Goal: Information Seeking & Learning: Learn about a topic

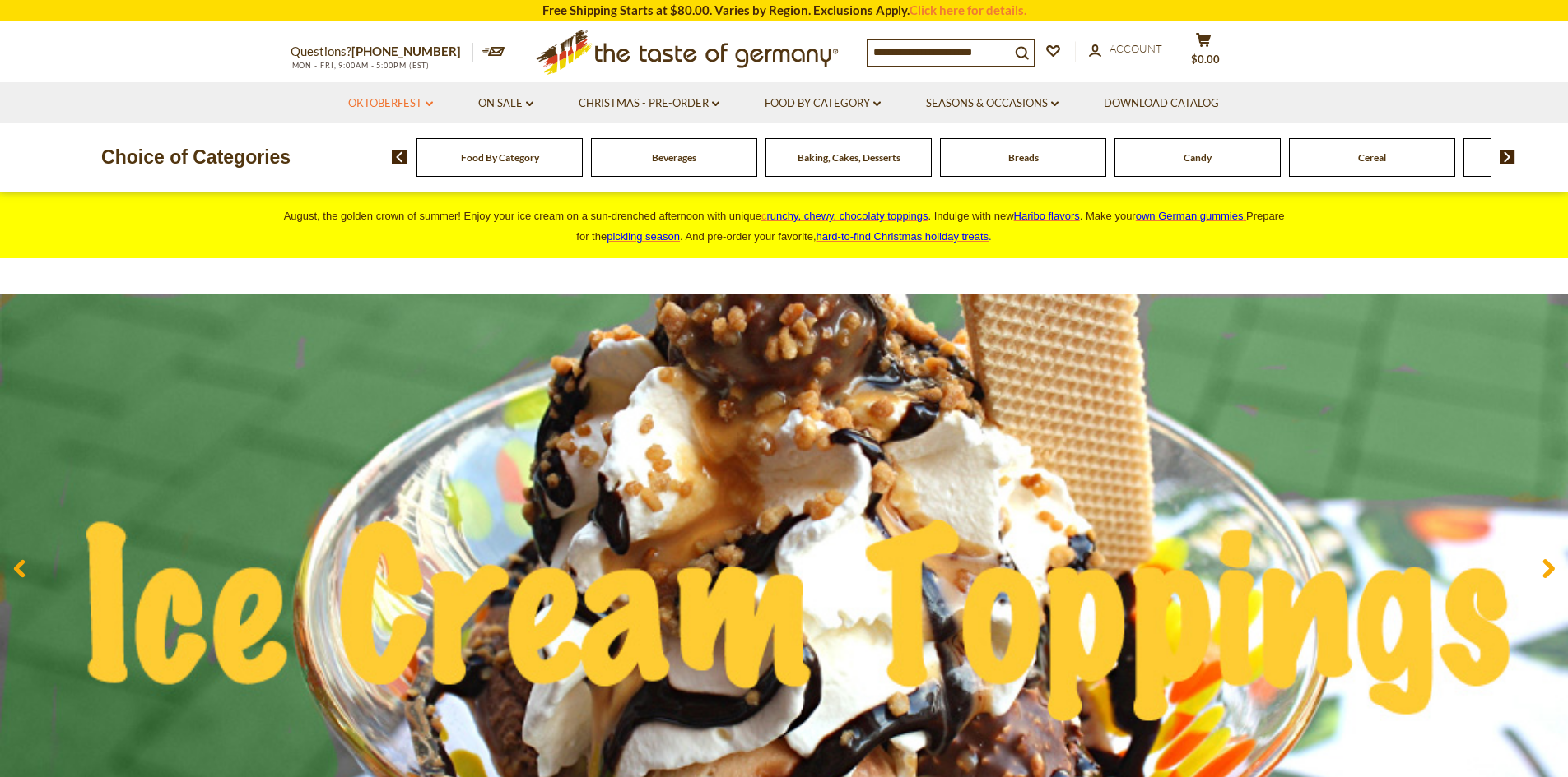
click at [430, 102] on icon "dropdown_arrow" at bounding box center [430, 104] width 8 height 6
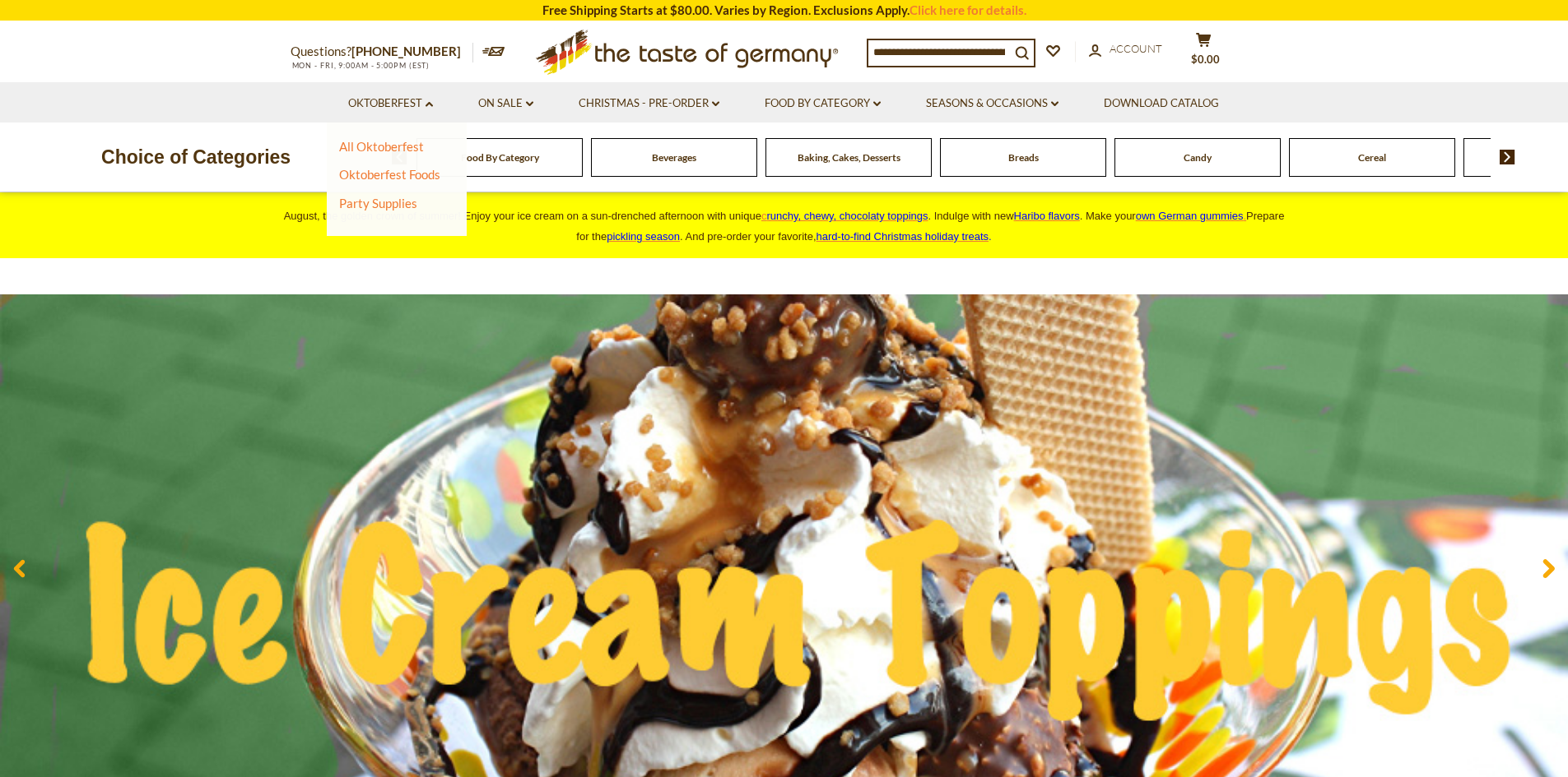
click at [724, 102] on li "Christmas - PRE-ORDER dropdown_arrow All Christmas - PRE-ORDER Christmas Cookie…" at bounding box center [649, 102] width 183 height 40
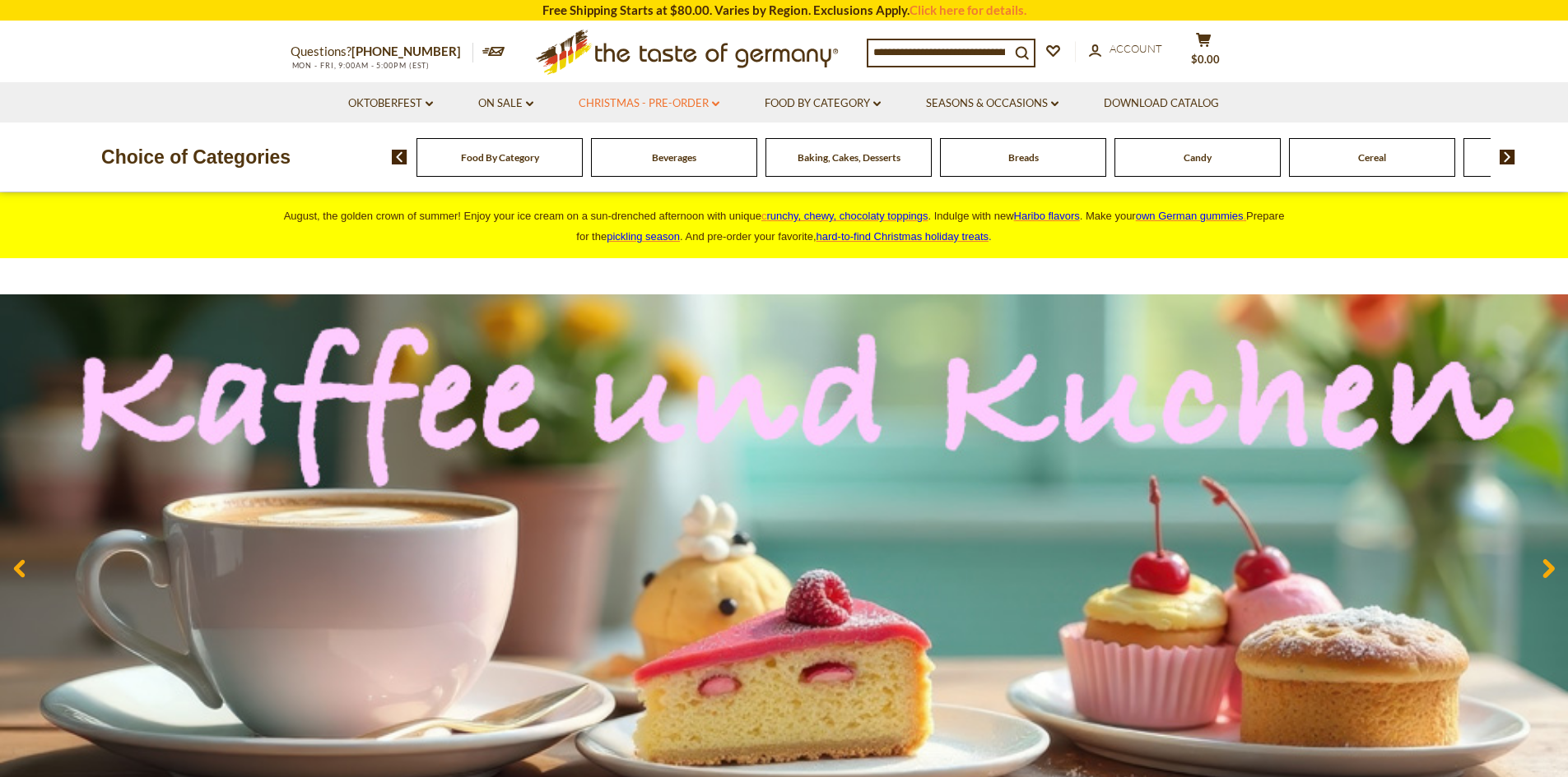
click at [706, 102] on link "Christmas - PRE-ORDER dropdown_arrow" at bounding box center [650, 103] width 141 height 18
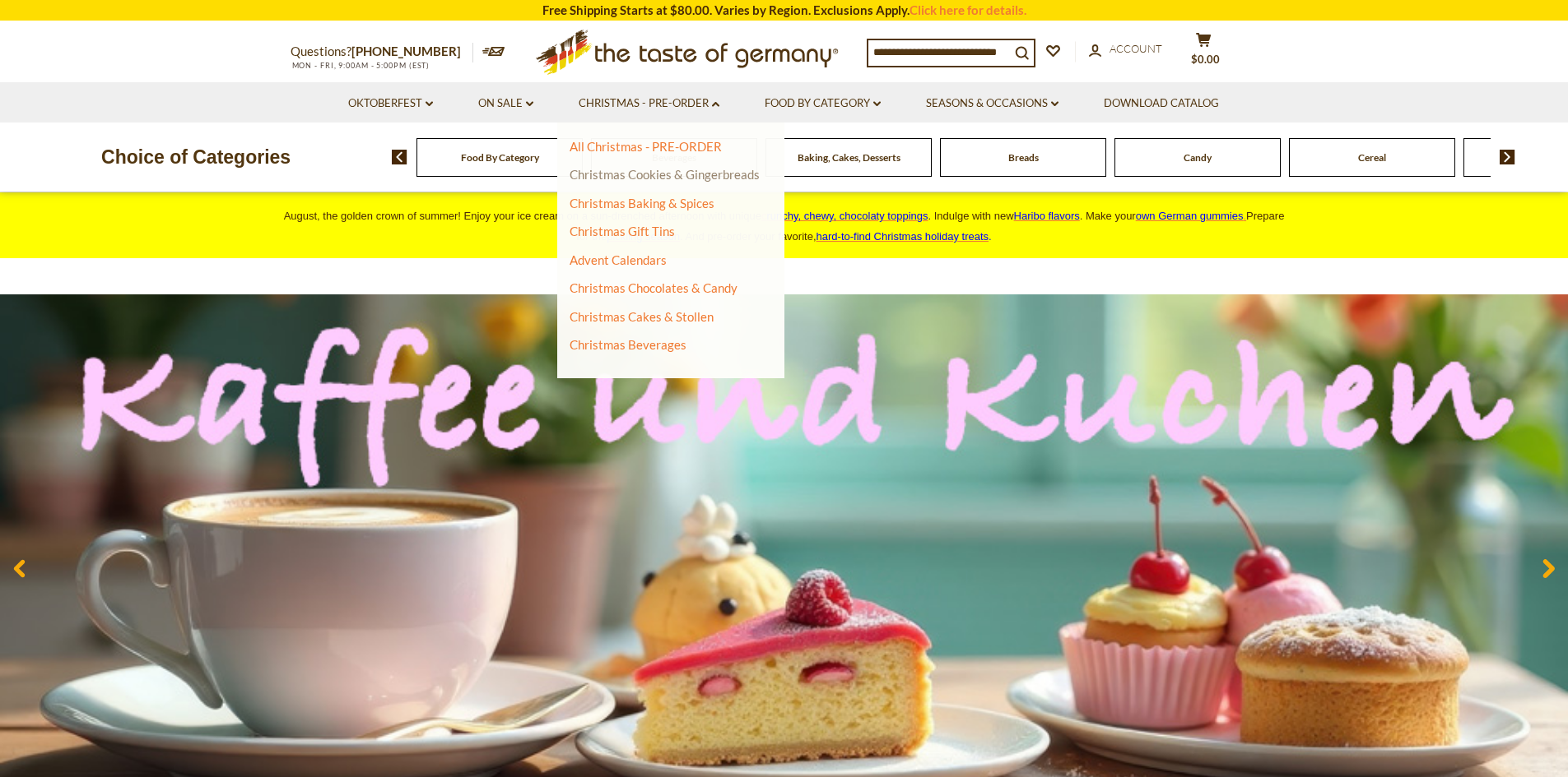
click at [647, 175] on link "Christmas Cookies & Gingerbreads" at bounding box center [665, 175] width 190 height 15
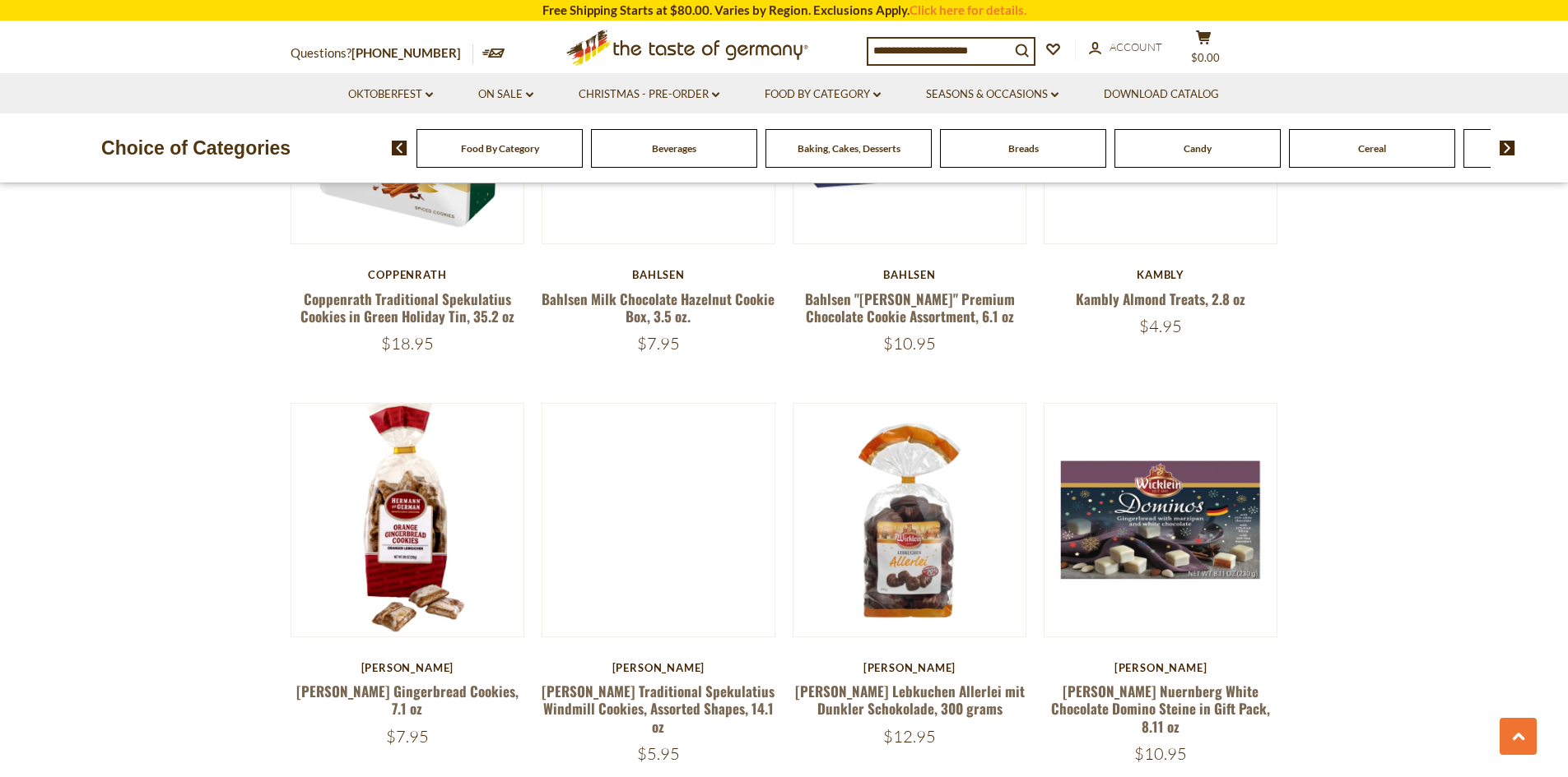
scroll to position [1974, 0]
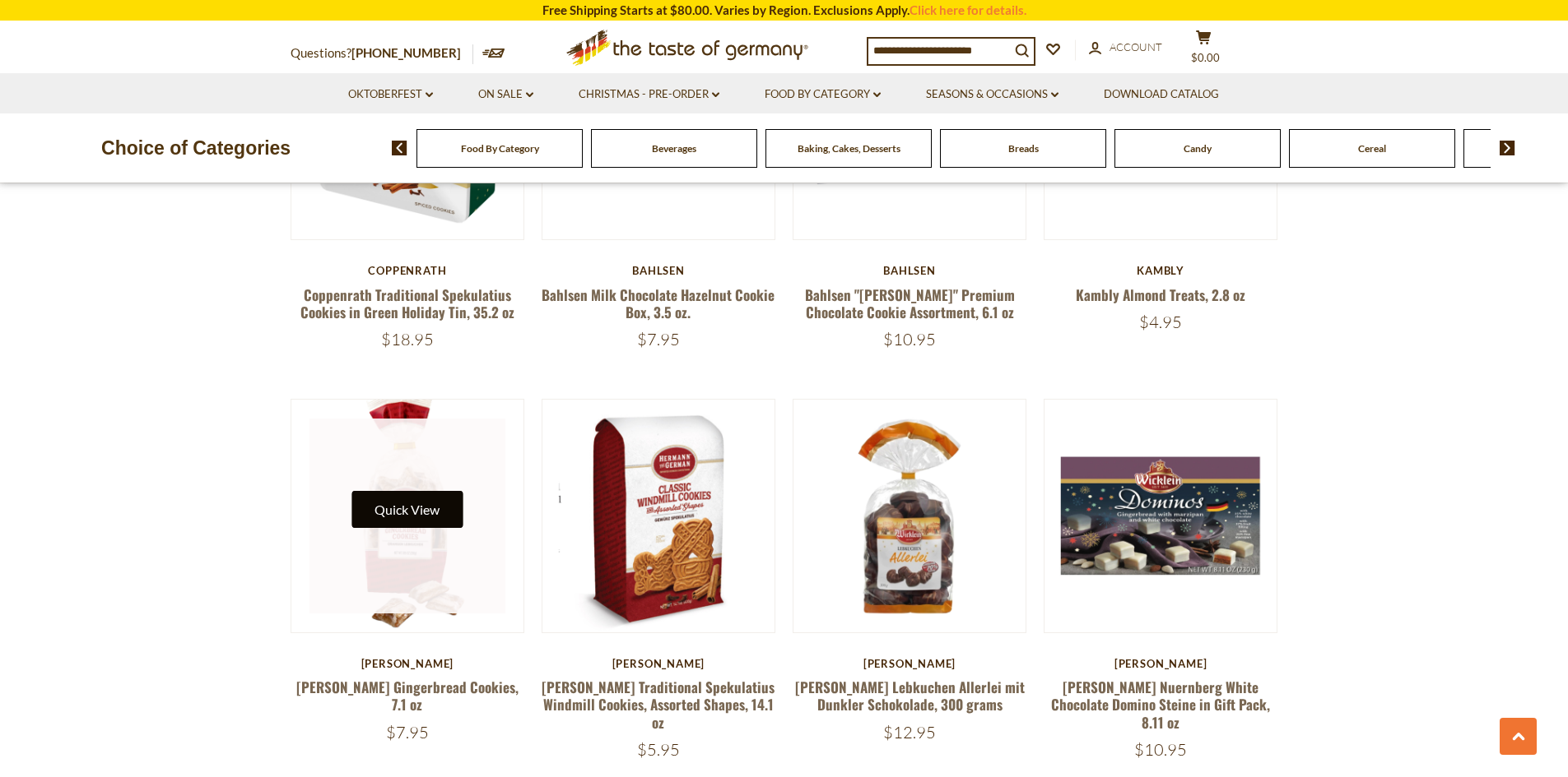
click at [430, 495] on button "Quick View" at bounding box center [407, 509] width 111 height 37
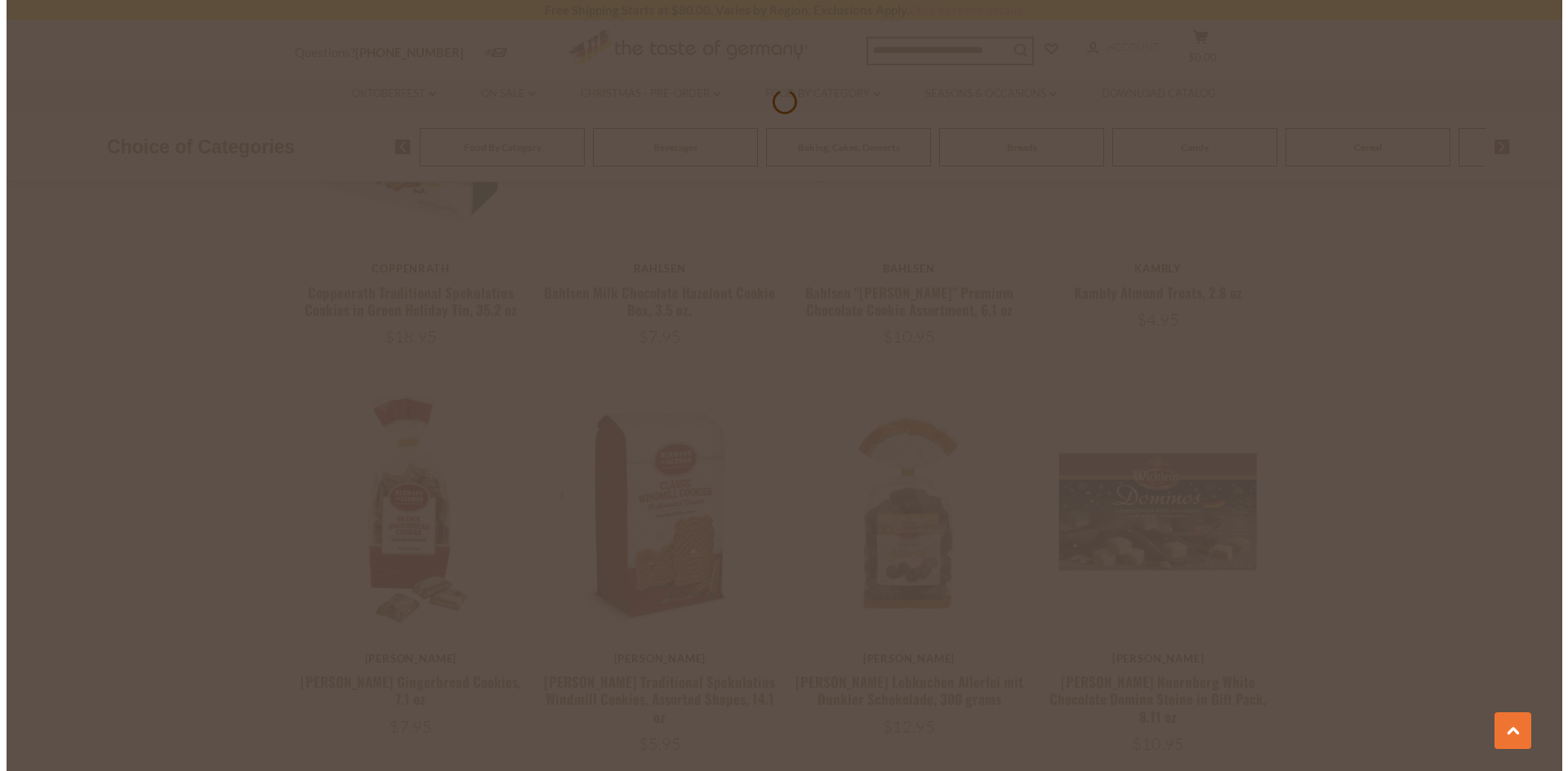
scroll to position [1962, 0]
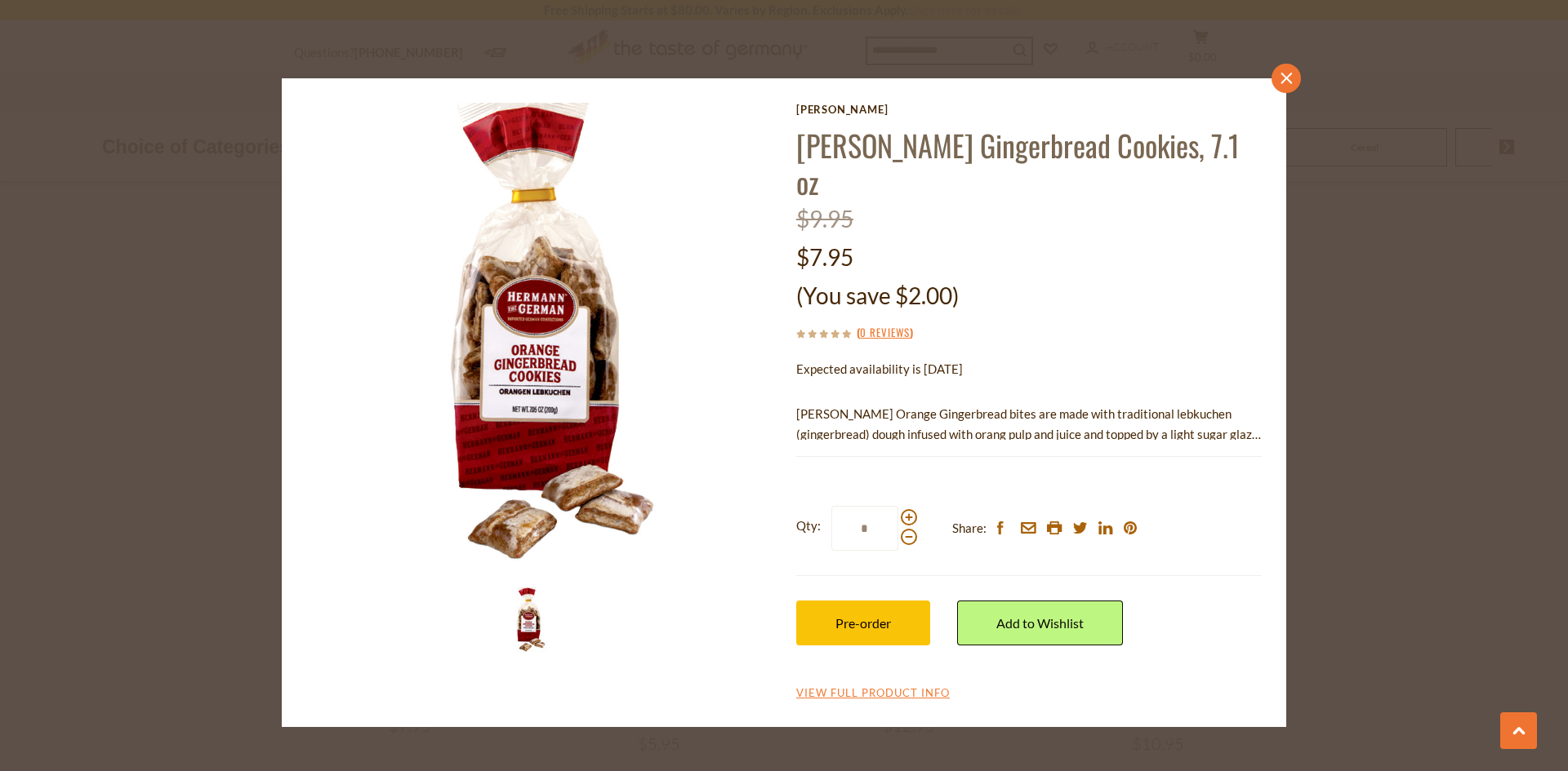
click at [1284, 81] on icon at bounding box center [1286, 78] width 11 height 11
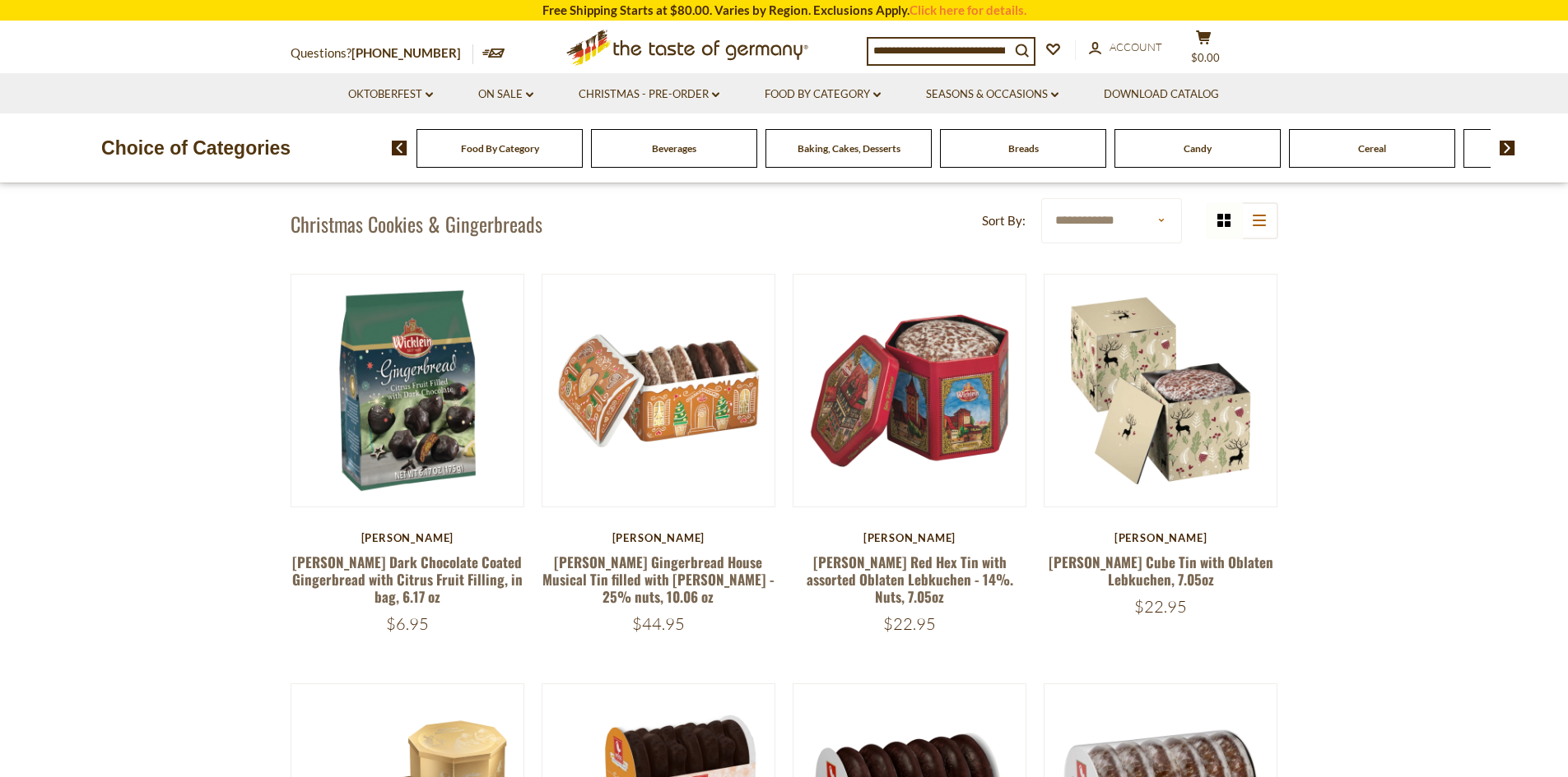
scroll to position [576, 0]
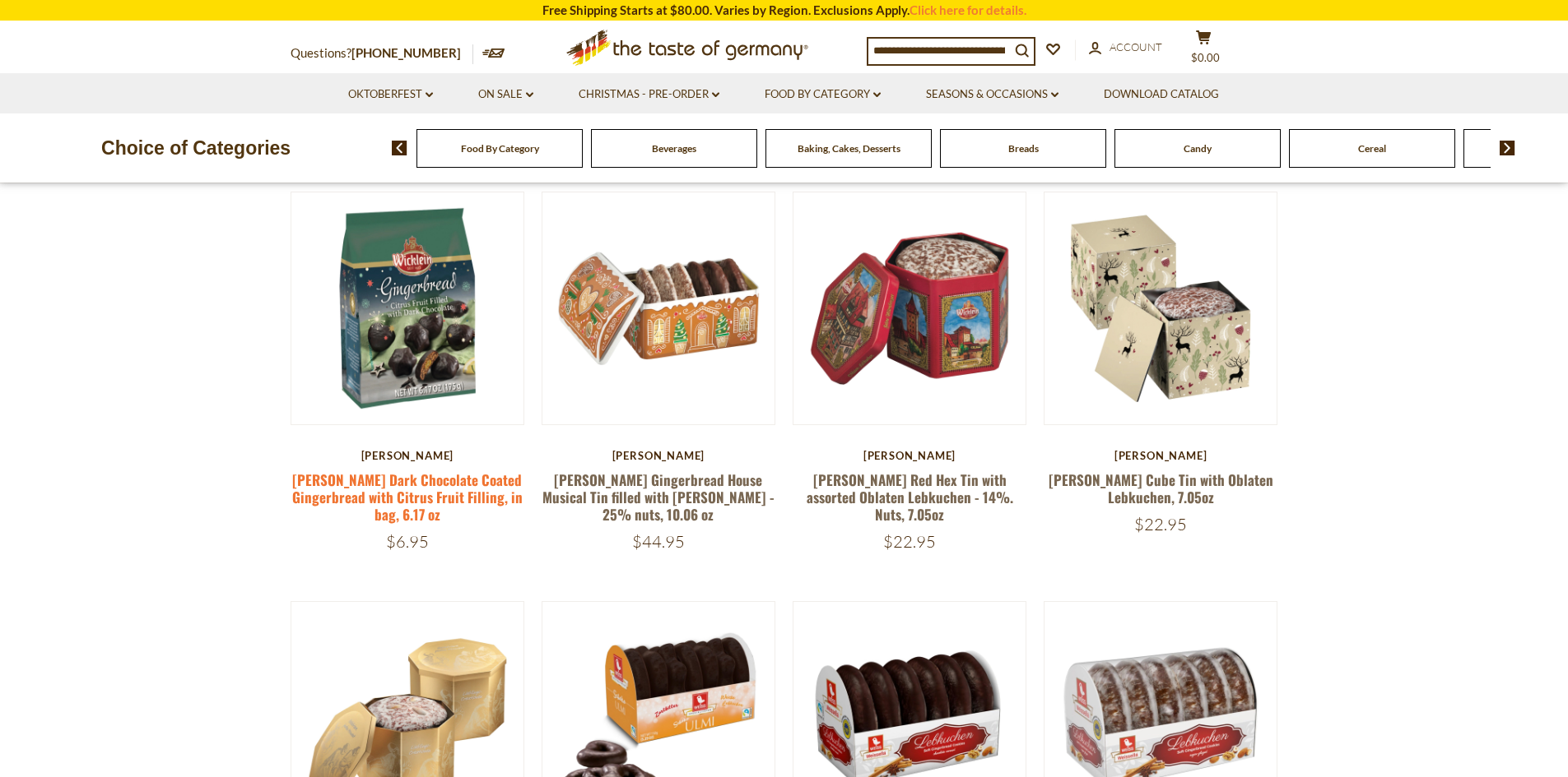
click at [359, 481] on link "Wicklein Dark Chocolate Coated Gingerbread with Citrus Fruit Filling, in bag, 6…" at bounding box center [407, 498] width 230 height 56
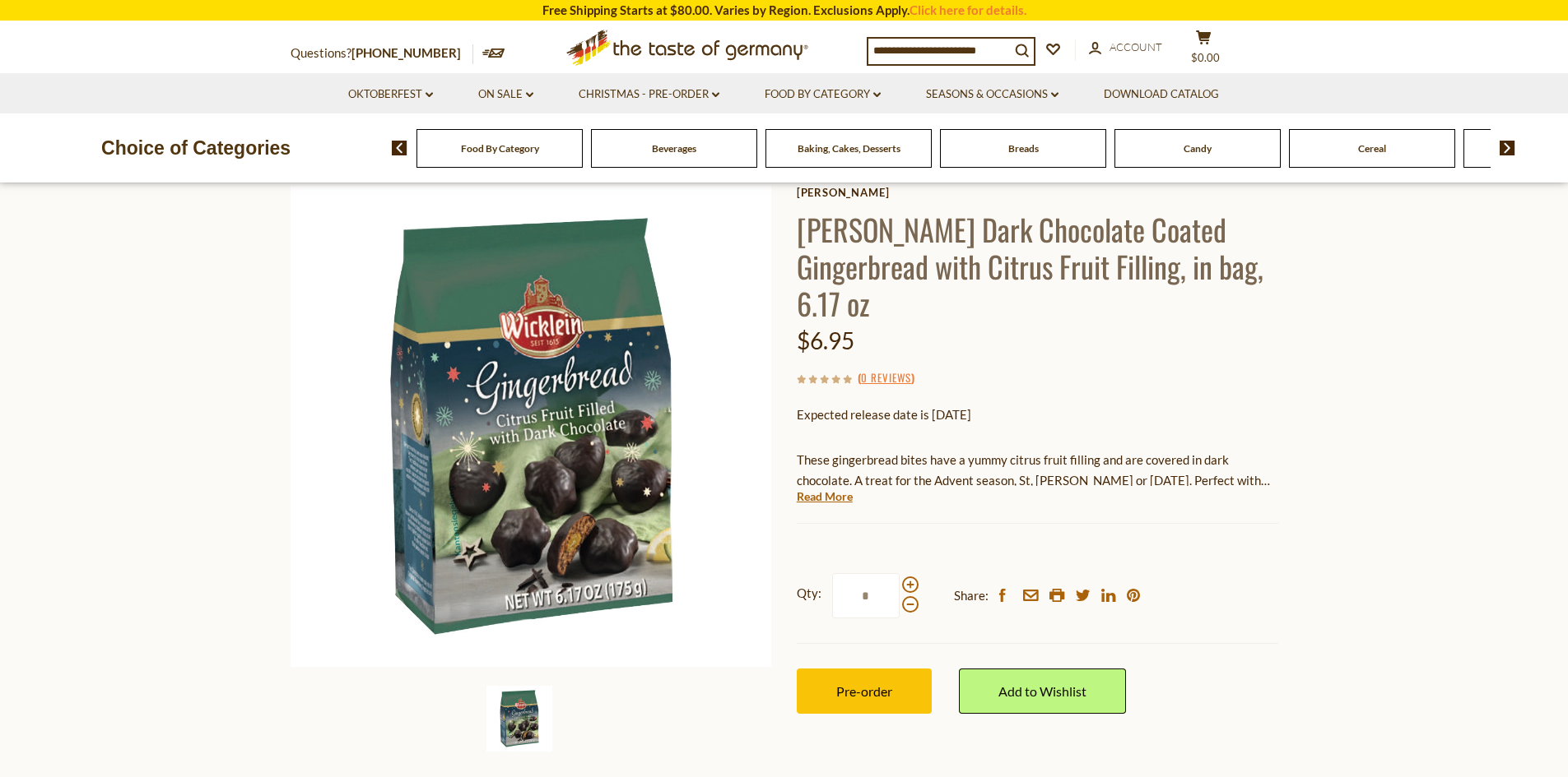
scroll to position [83, 0]
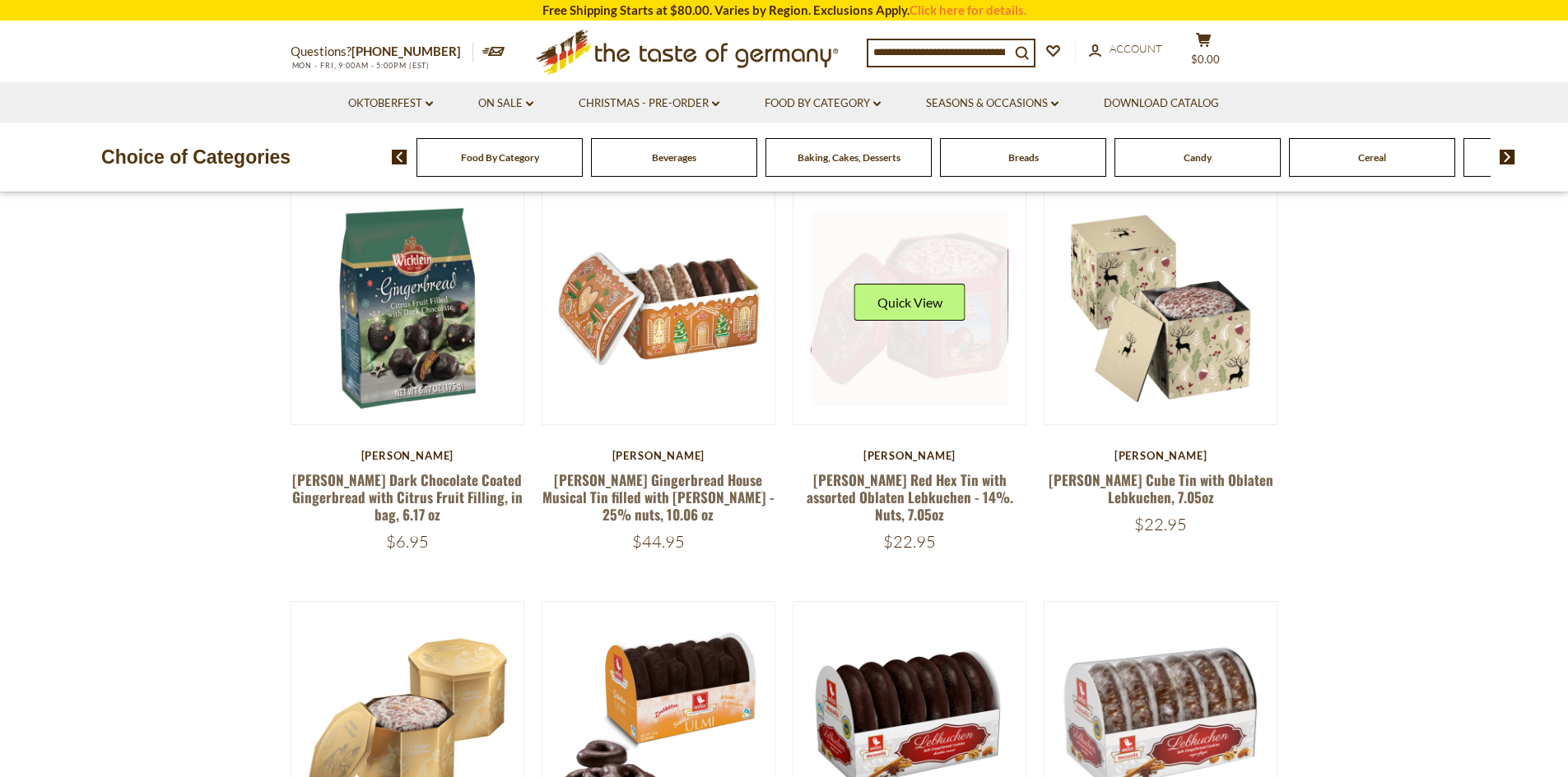
click at [944, 350] on link at bounding box center [909, 308] width 196 height 195
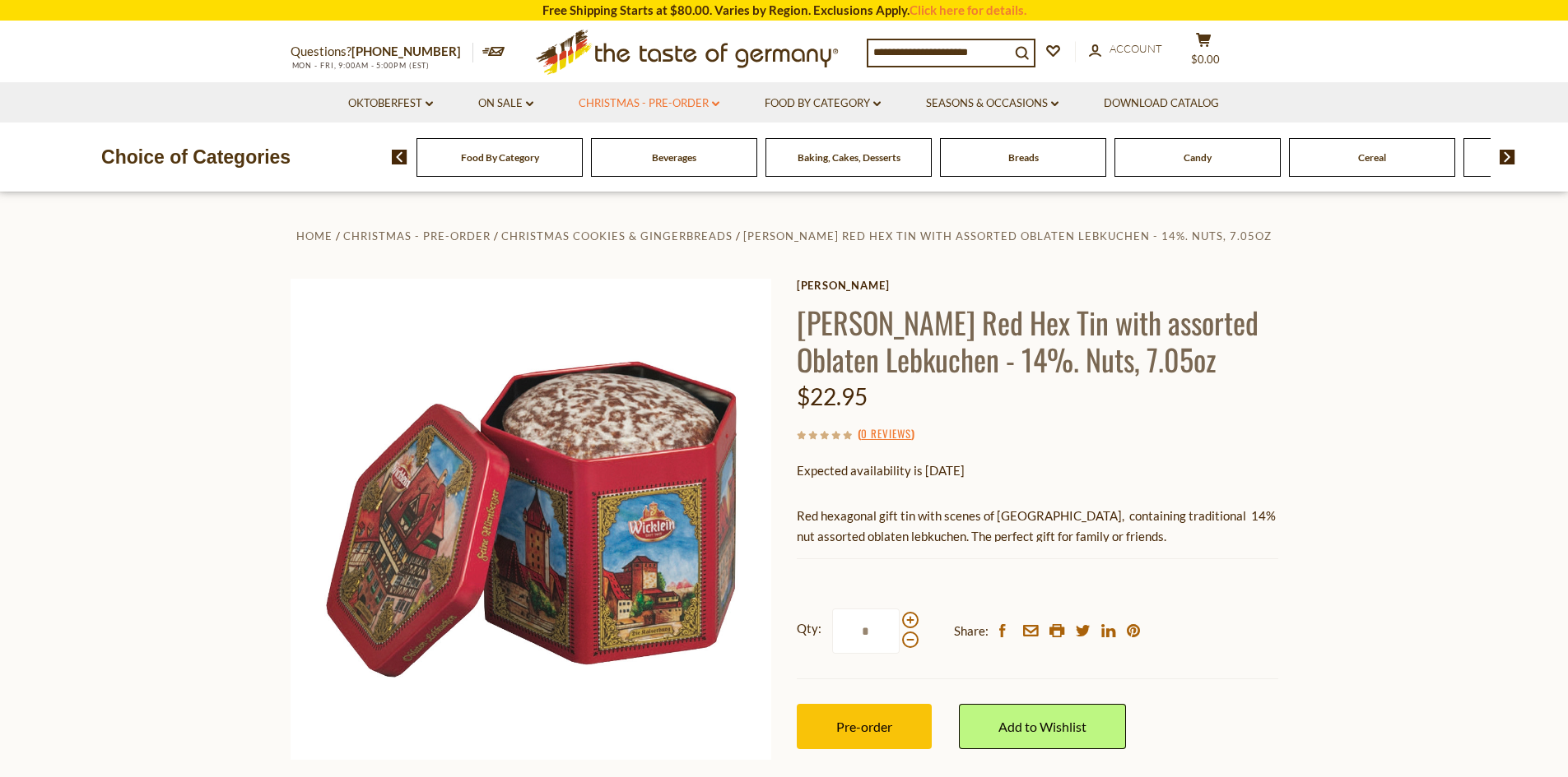
click at [712, 103] on link "Christmas - PRE-ORDER dropdown_arrow" at bounding box center [650, 103] width 141 height 18
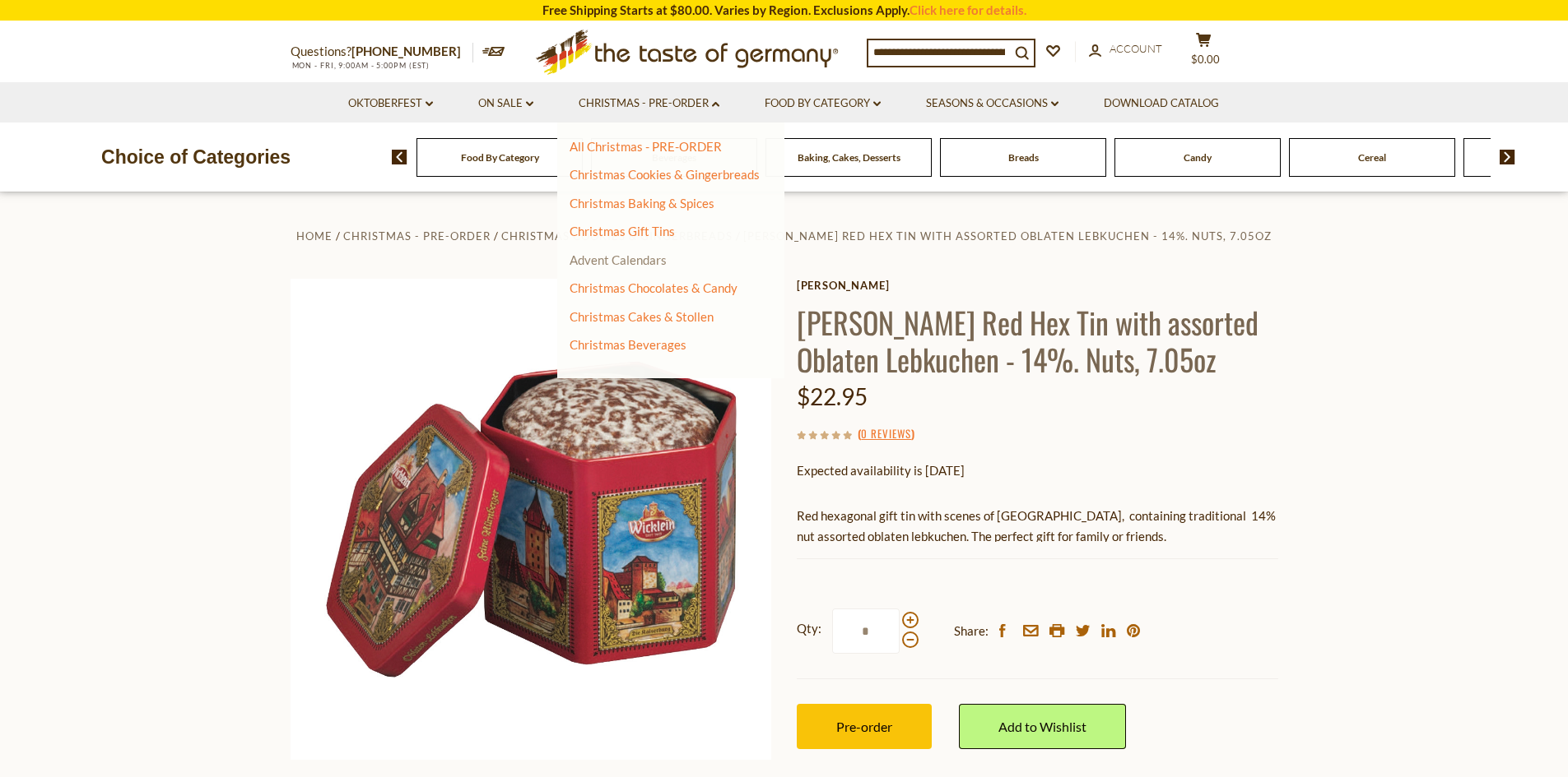
click at [615, 263] on link "Advent Calendars" at bounding box center [618, 260] width 97 height 15
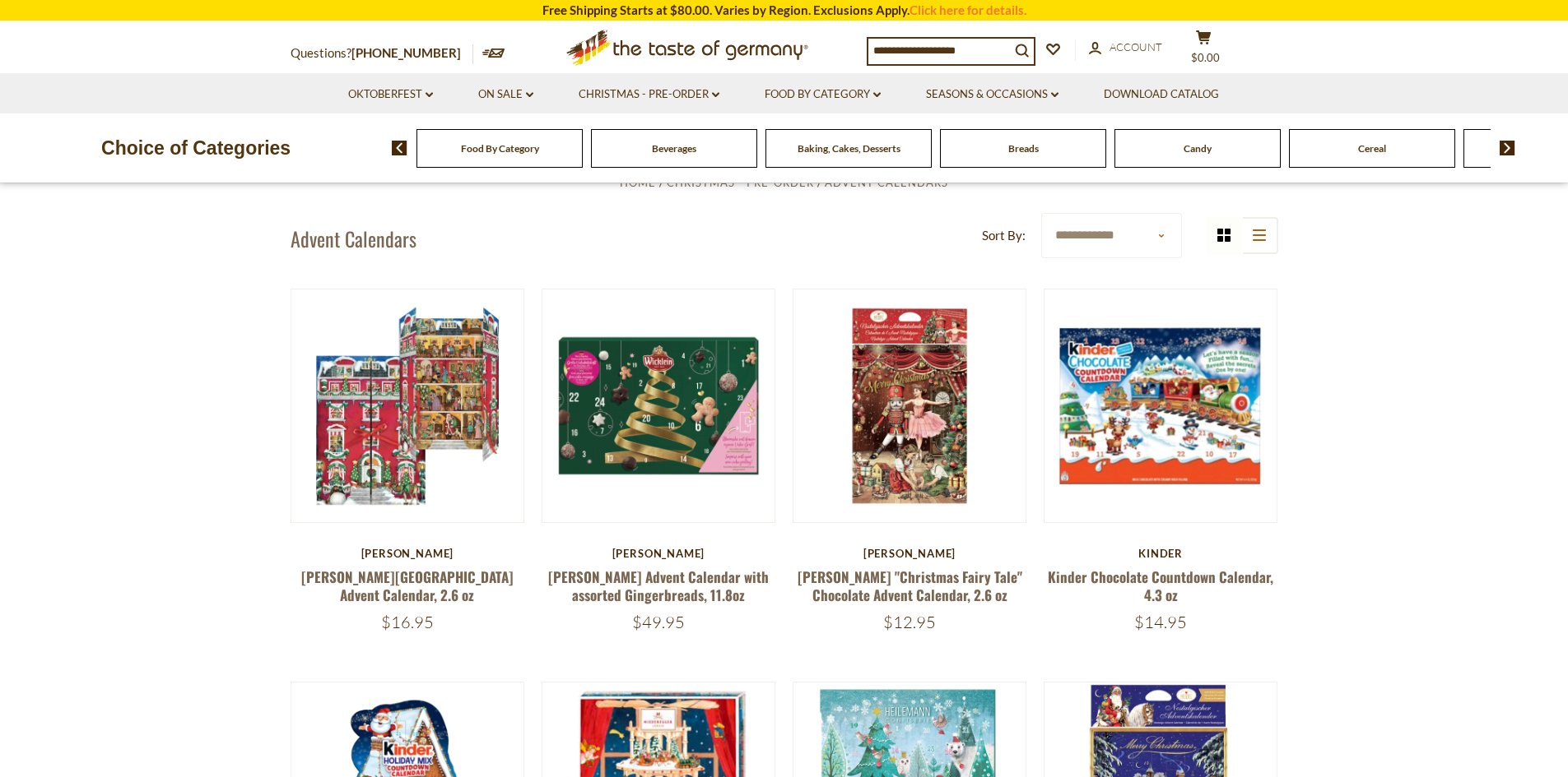
scroll to position [83, 0]
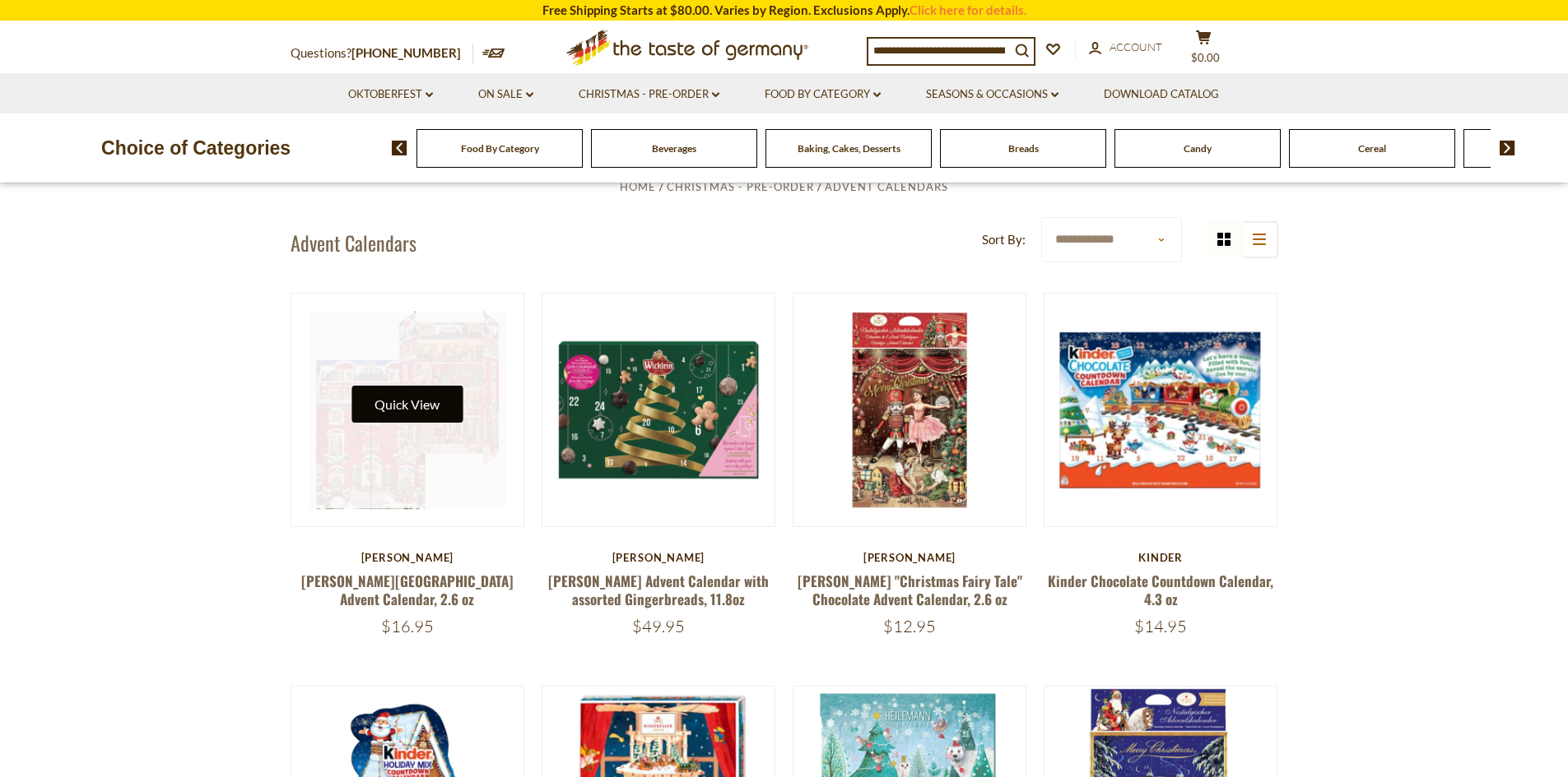
click at [427, 408] on button "Quick View" at bounding box center [407, 404] width 111 height 37
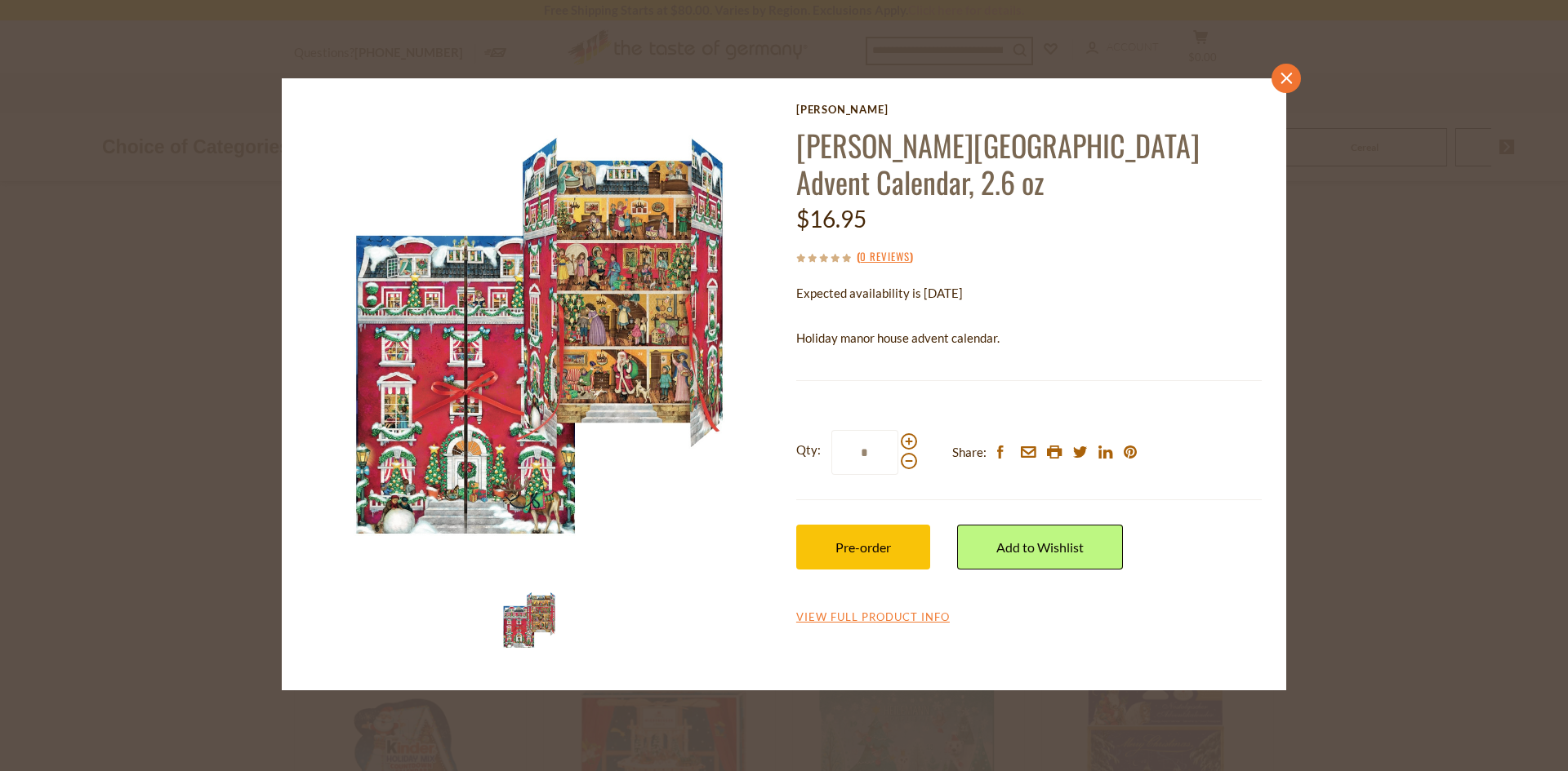
click at [1288, 75] on icon "close" at bounding box center [1286, 78] width 12 height 12
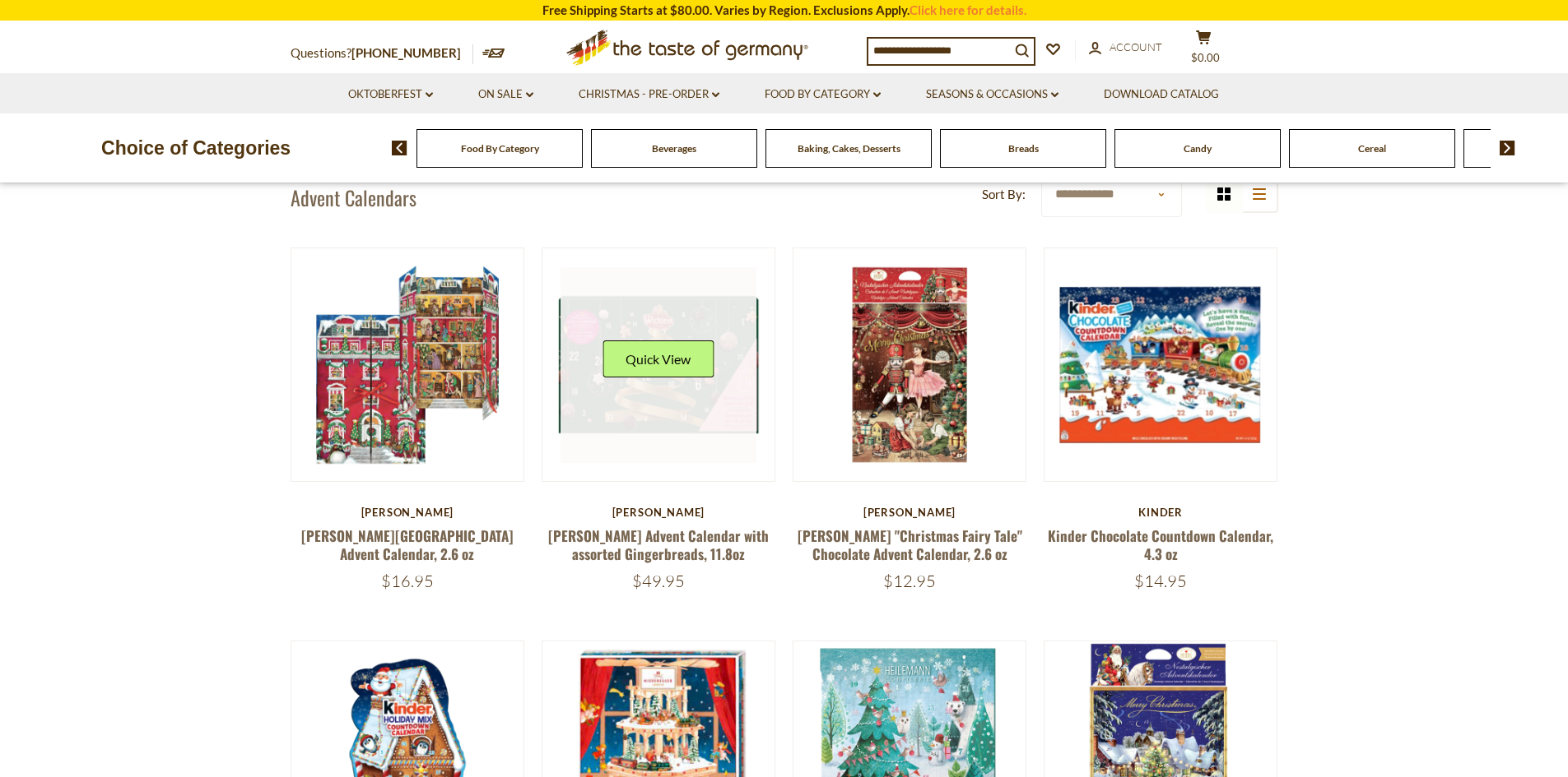
scroll to position [247, 0]
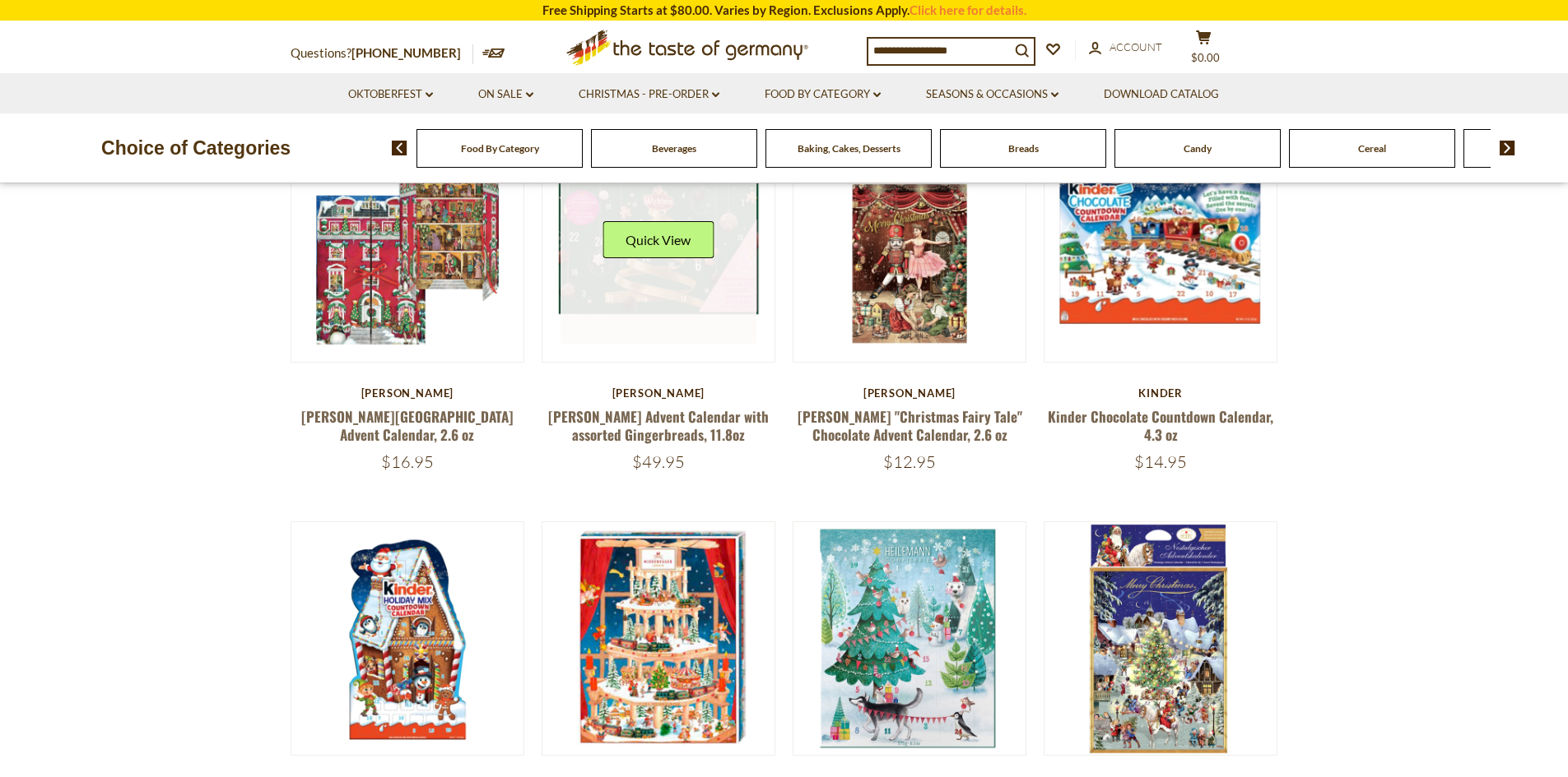
click at [641, 281] on link at bounding box center [658, 246] width 196 height 195
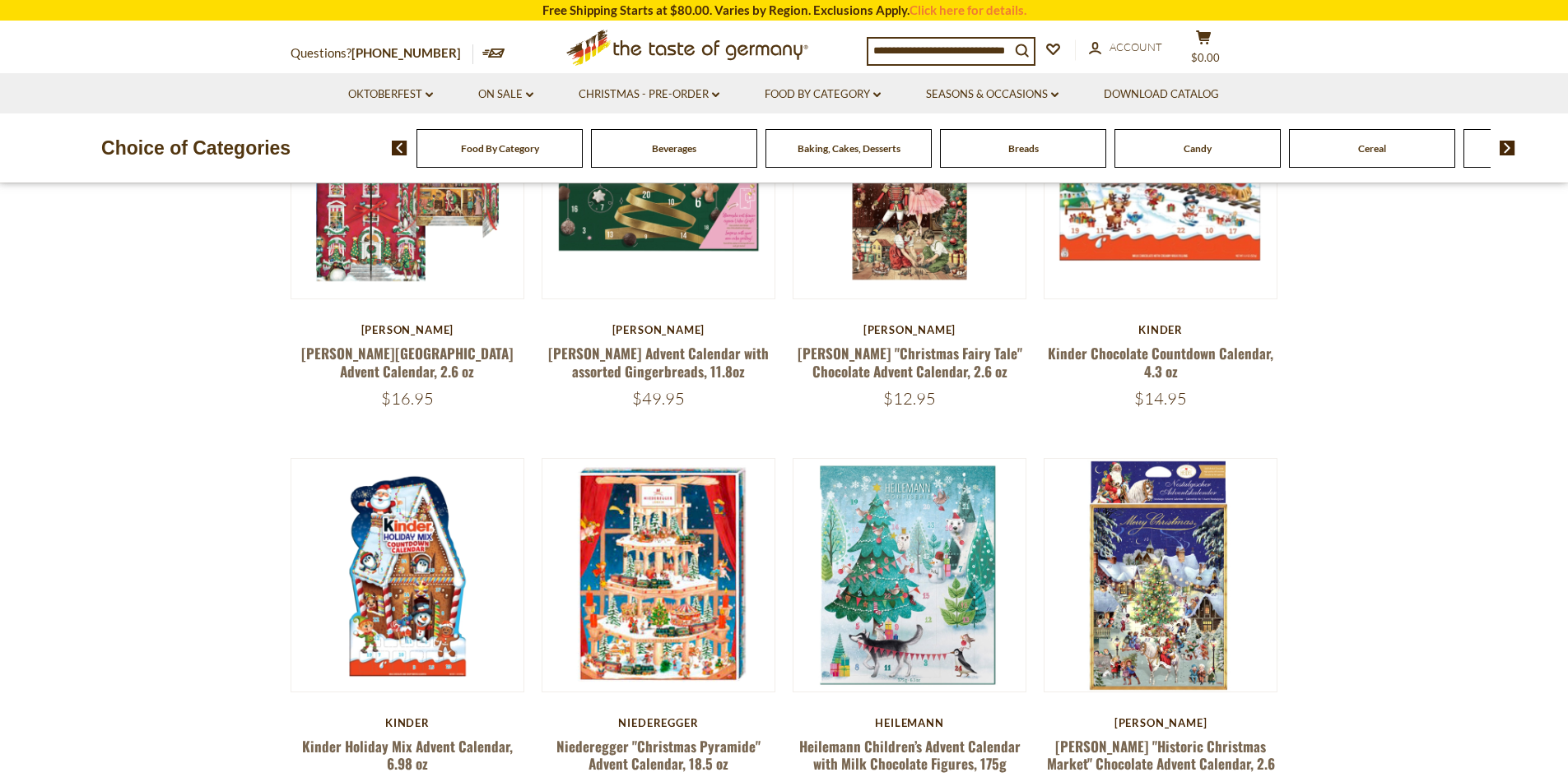
scroll to position [560, 0]
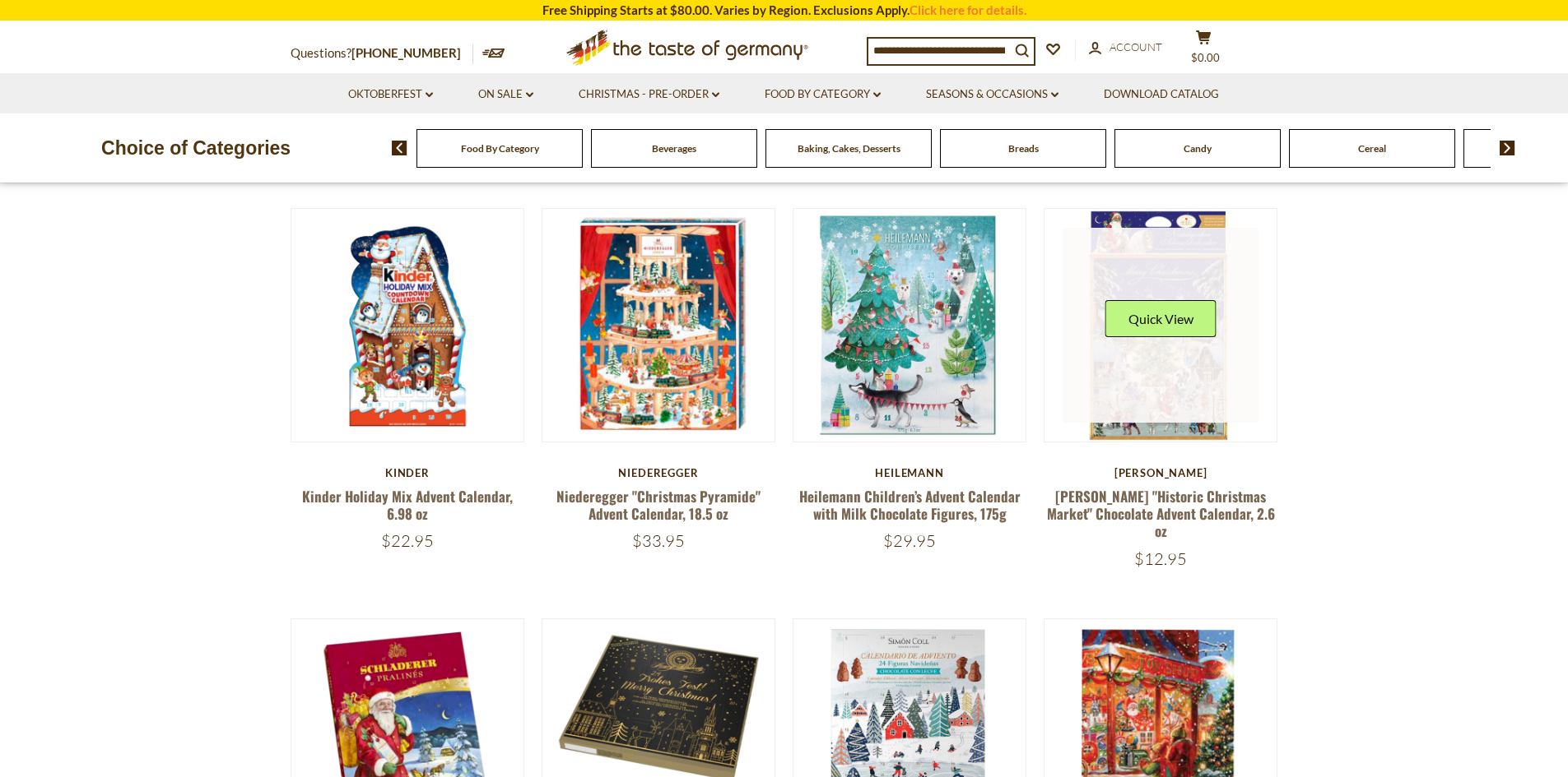
click at [1170, 396] on link at bounding box center [1160, 326] width 196 height 195
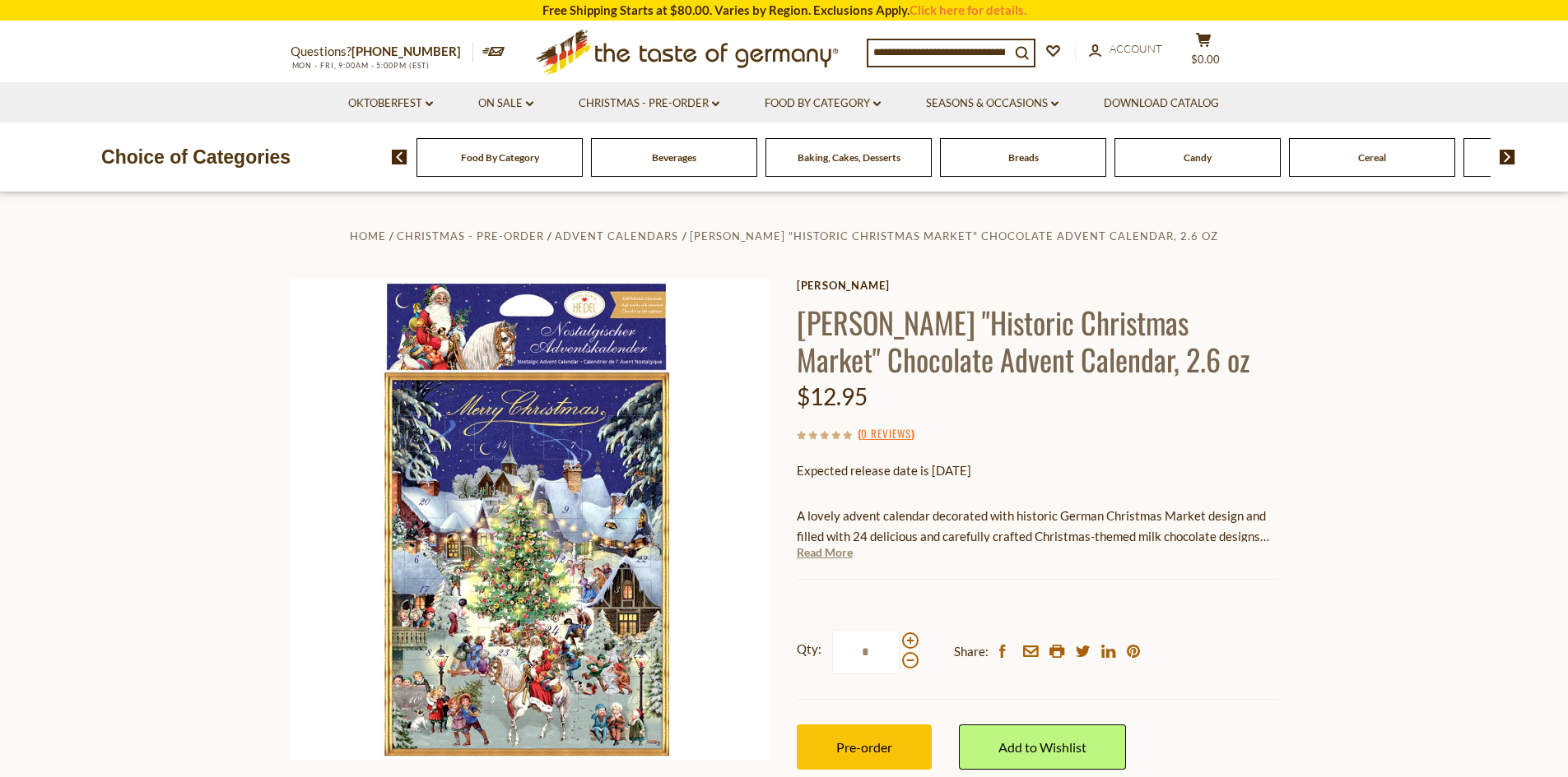
click at [843, 558] on link "Read More" at bounding box center [825, 553] width 56 height 17
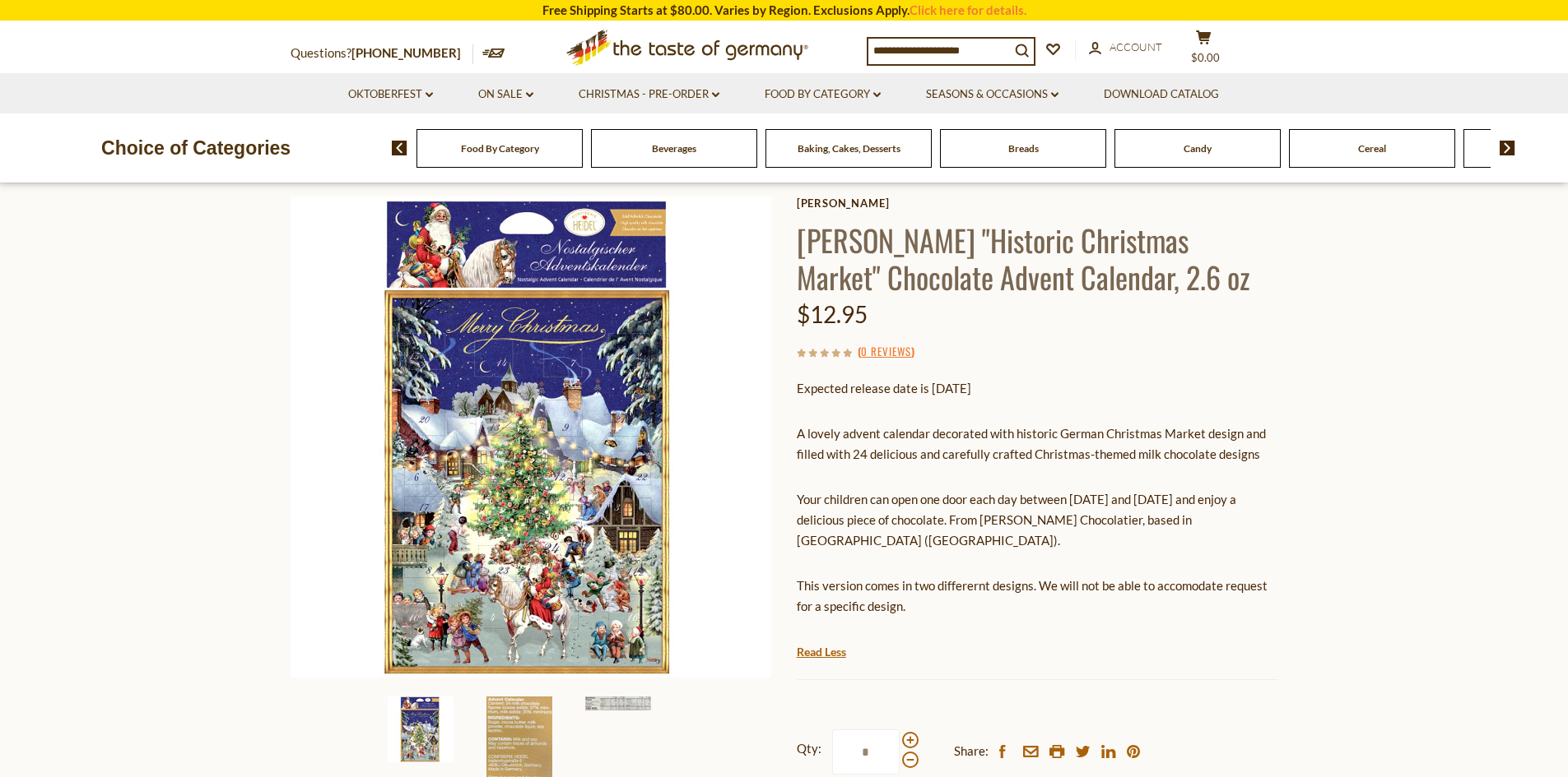
scroll to position [164, 0]
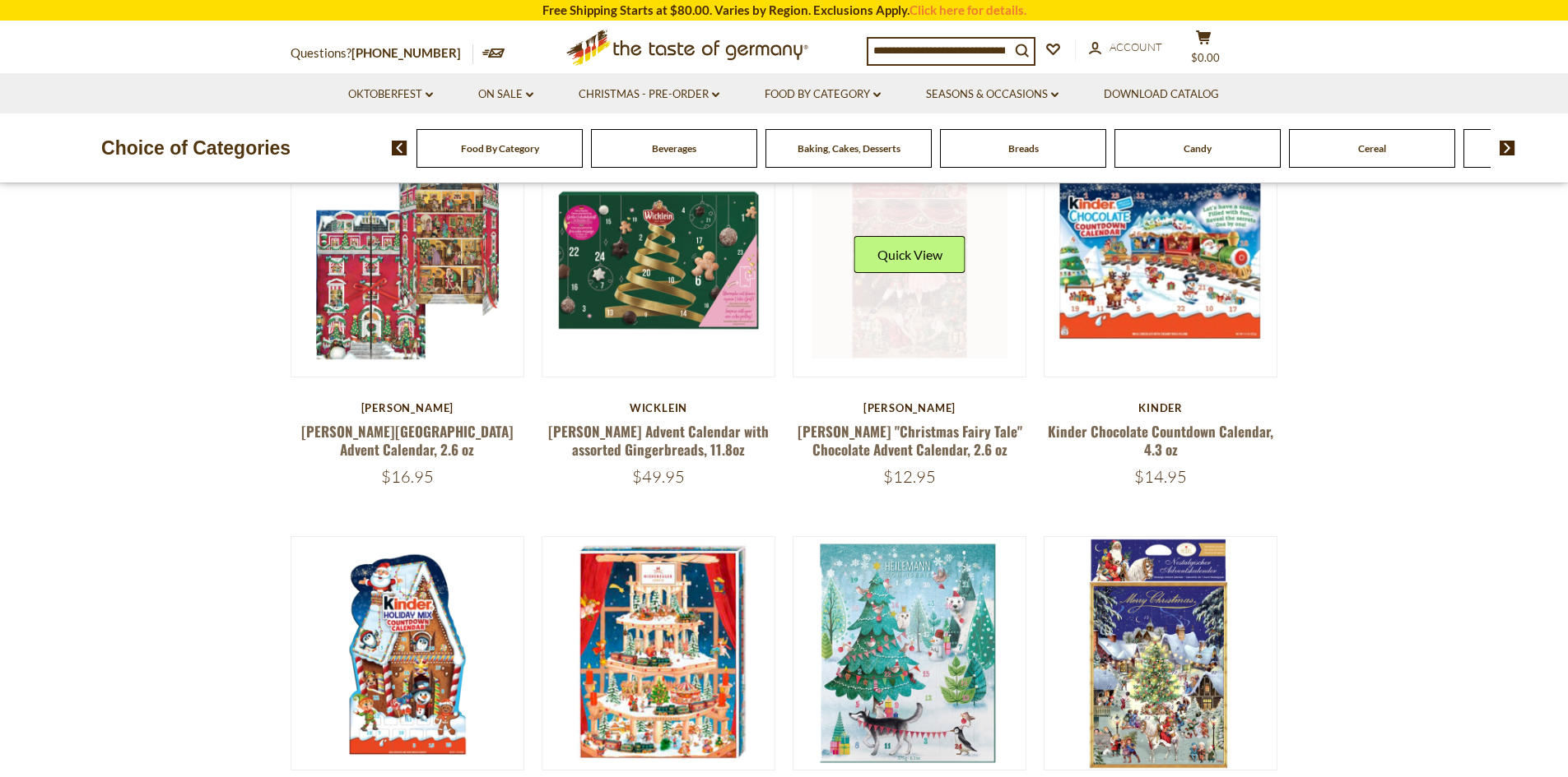
scroll to position [231, 0]
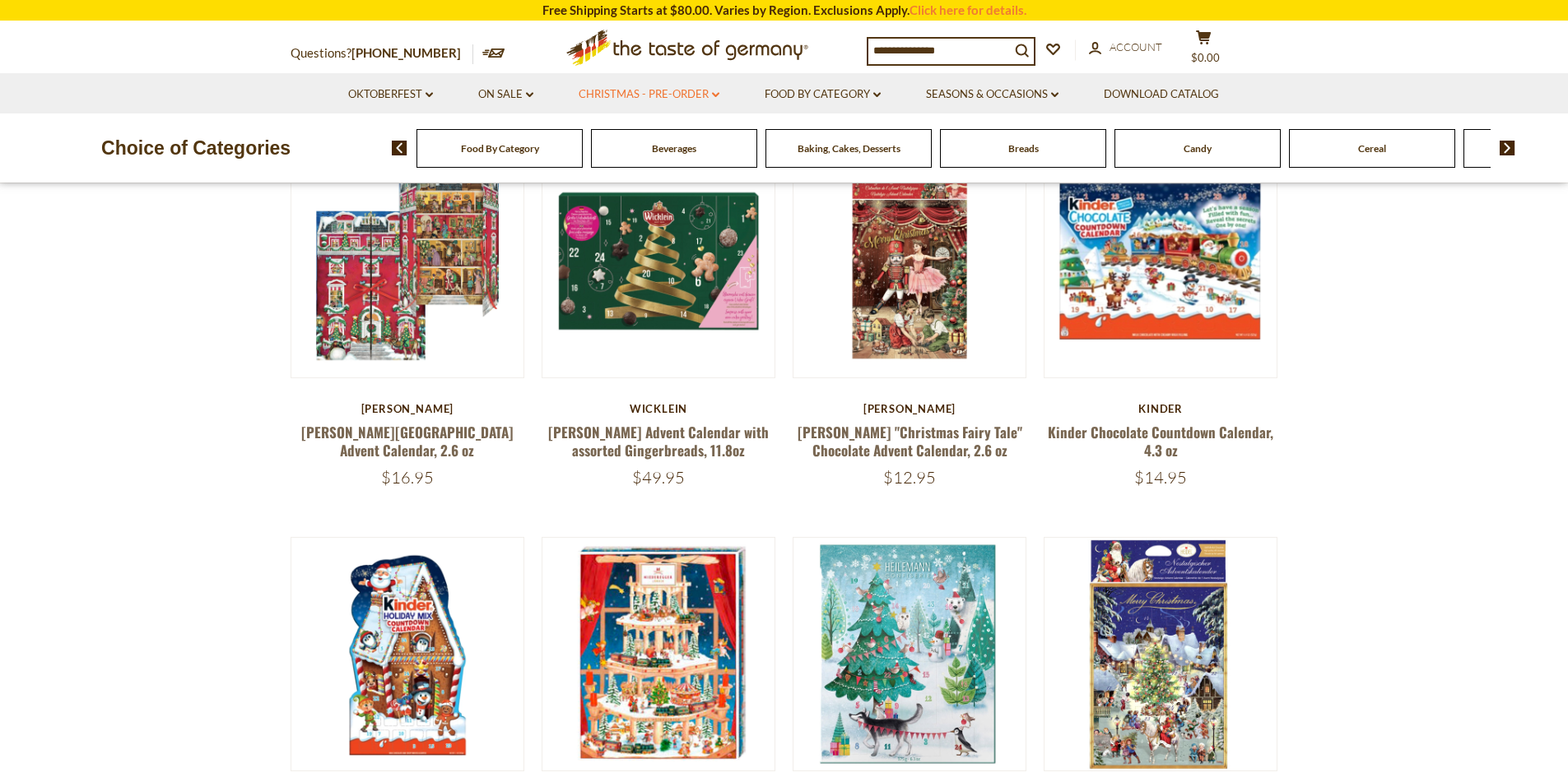
click at [680, 89] on link "Christmas - PRE-ORDER dropdown_arrow" at bounding box center [650, 94] width 141 height 18
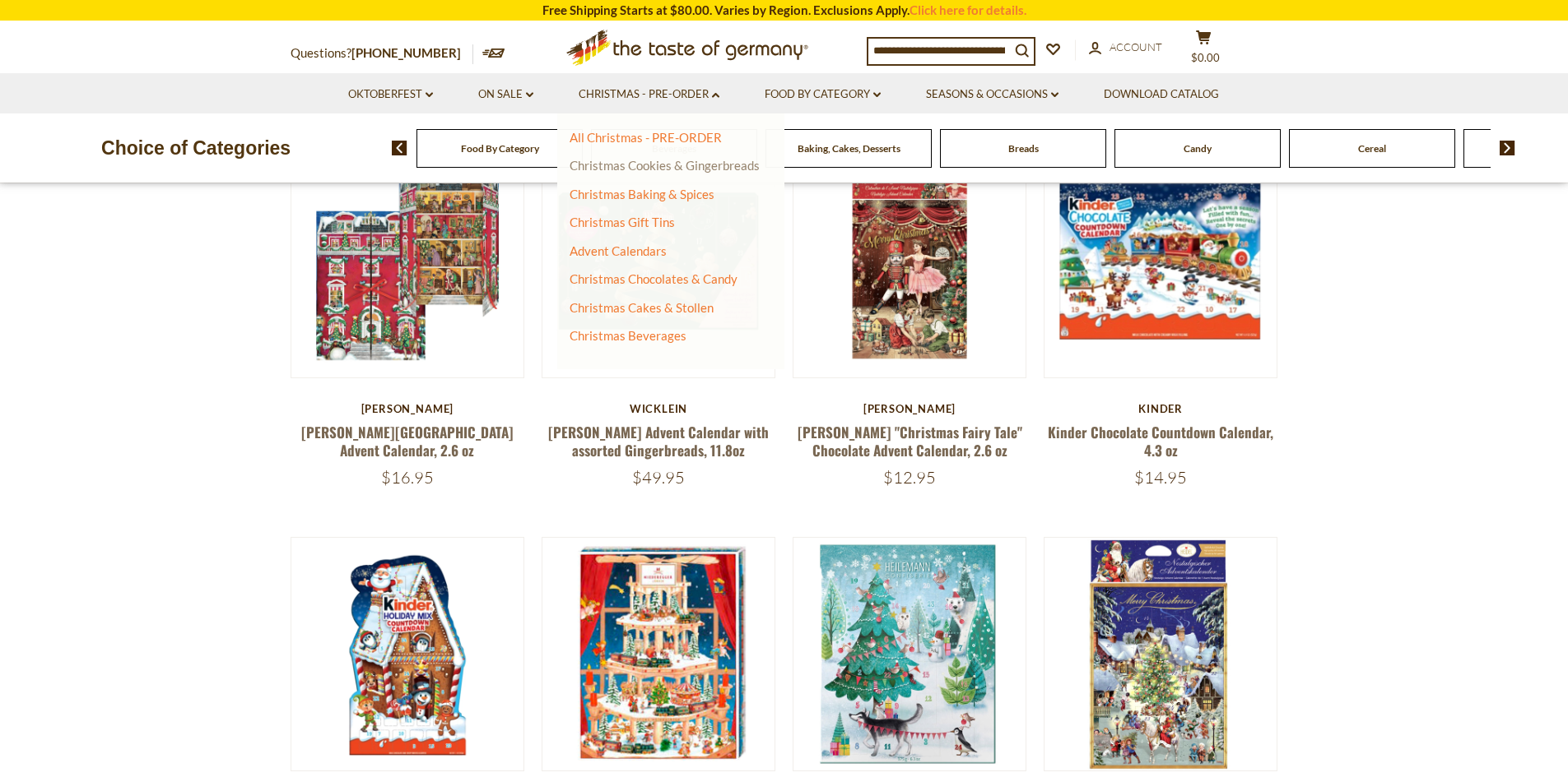
click at [661, 168] on link "Christmas Cookies & Gingerbreads" at bounding box center [665, 165] width 190 height 15
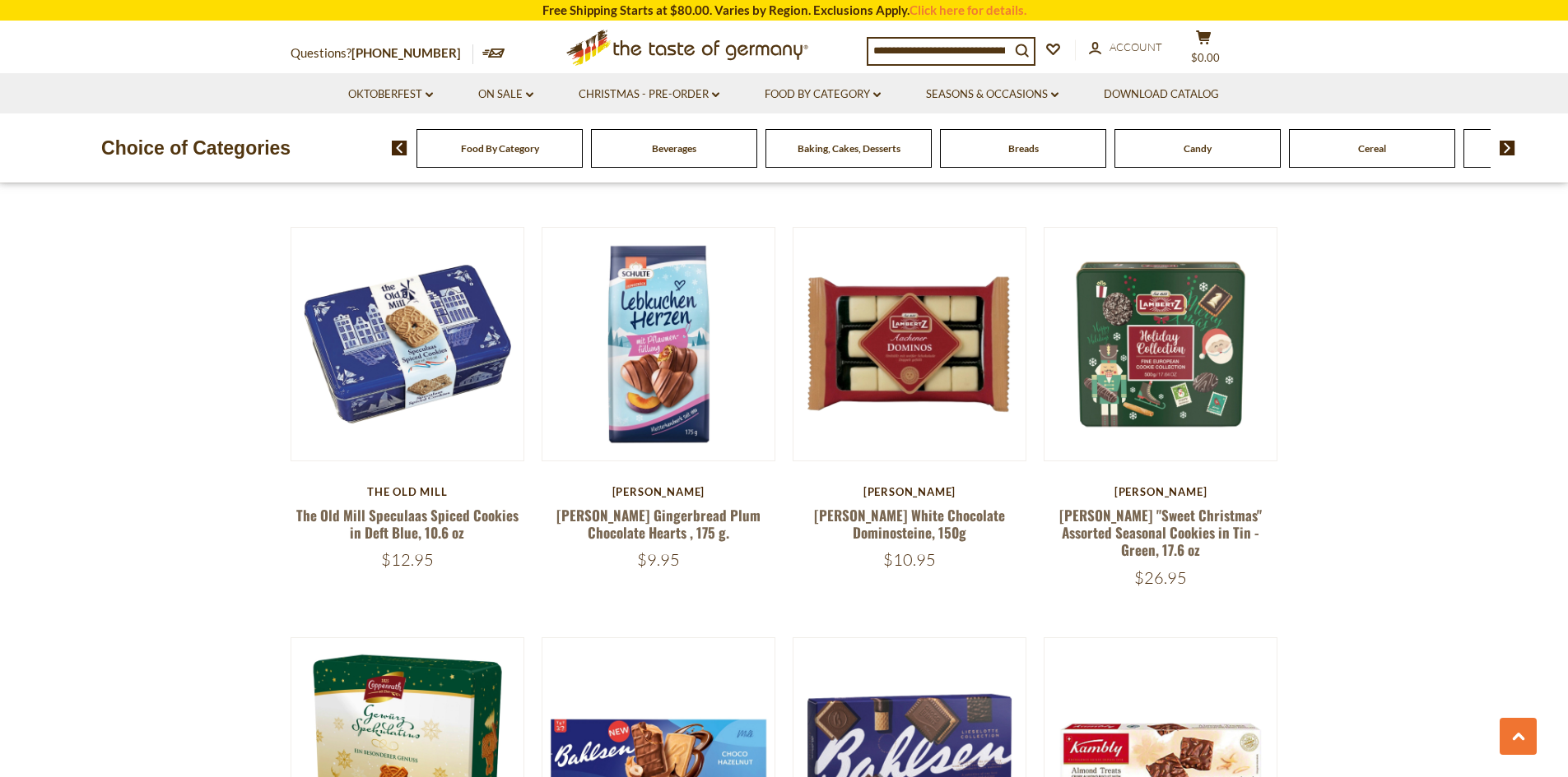
scroll to position [1399, 0]
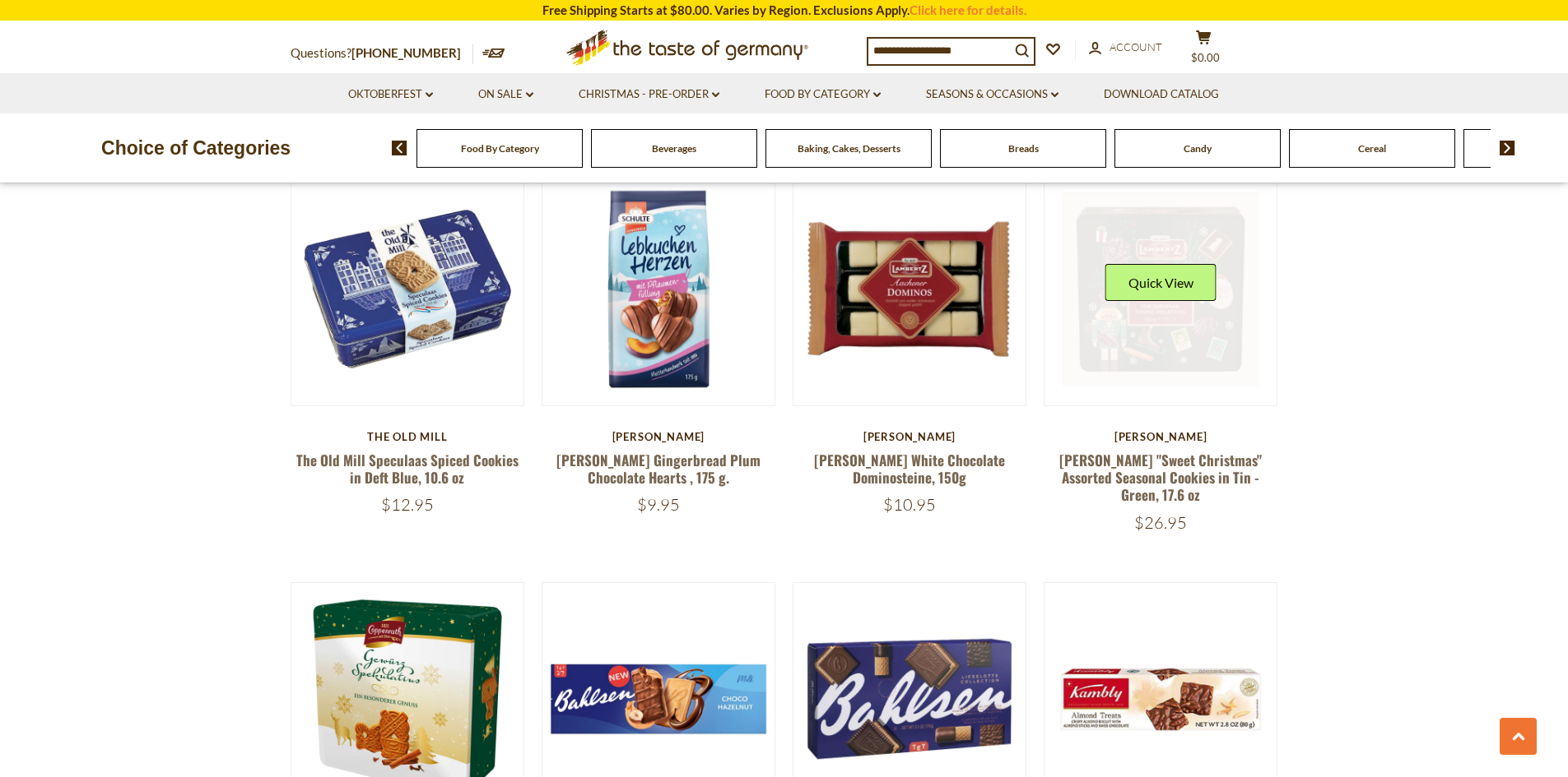
click at [1131, 321] on link at bounding box center [1160, 289] width 196 height 195
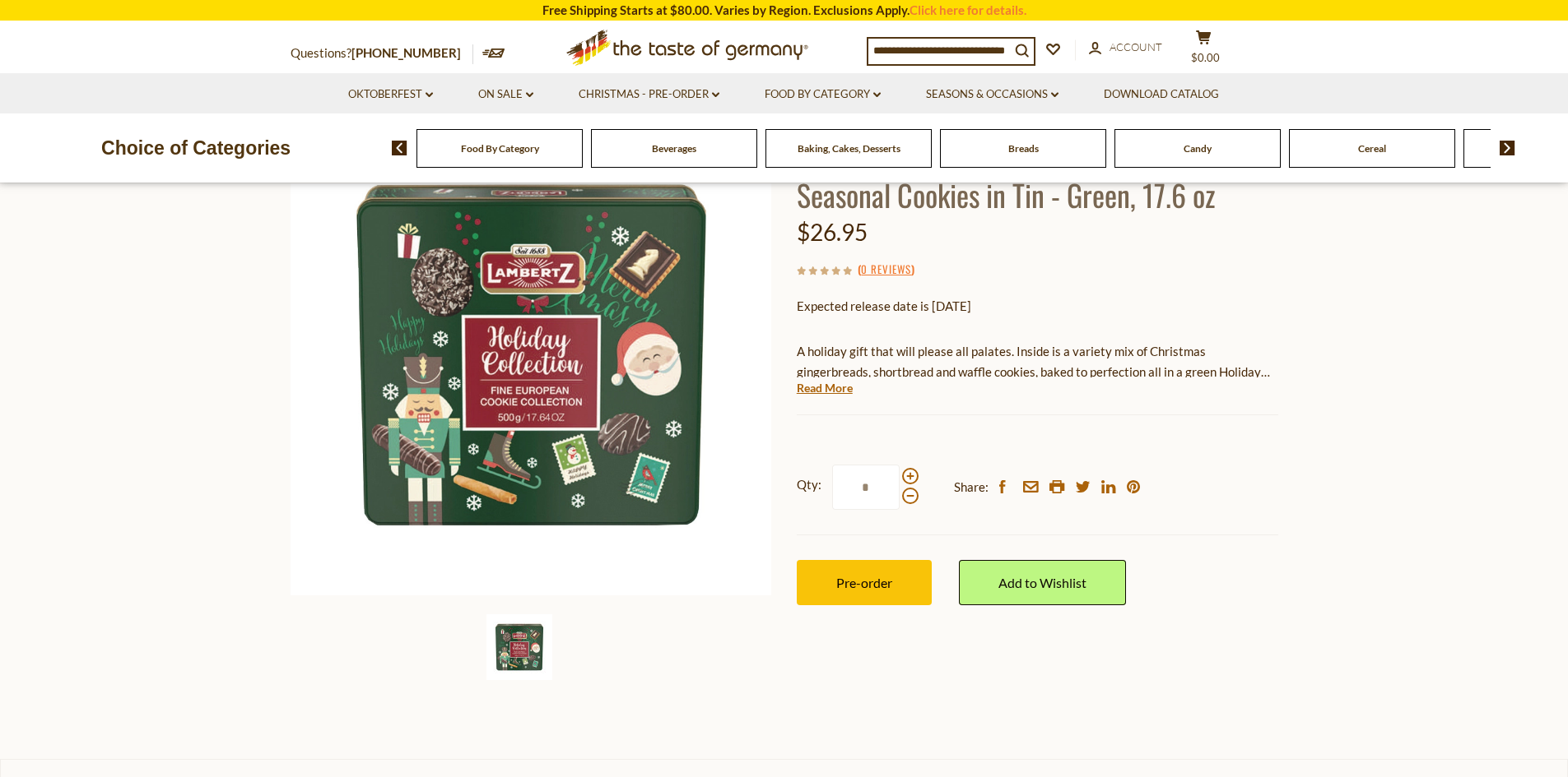
scroll to position [247, 0]
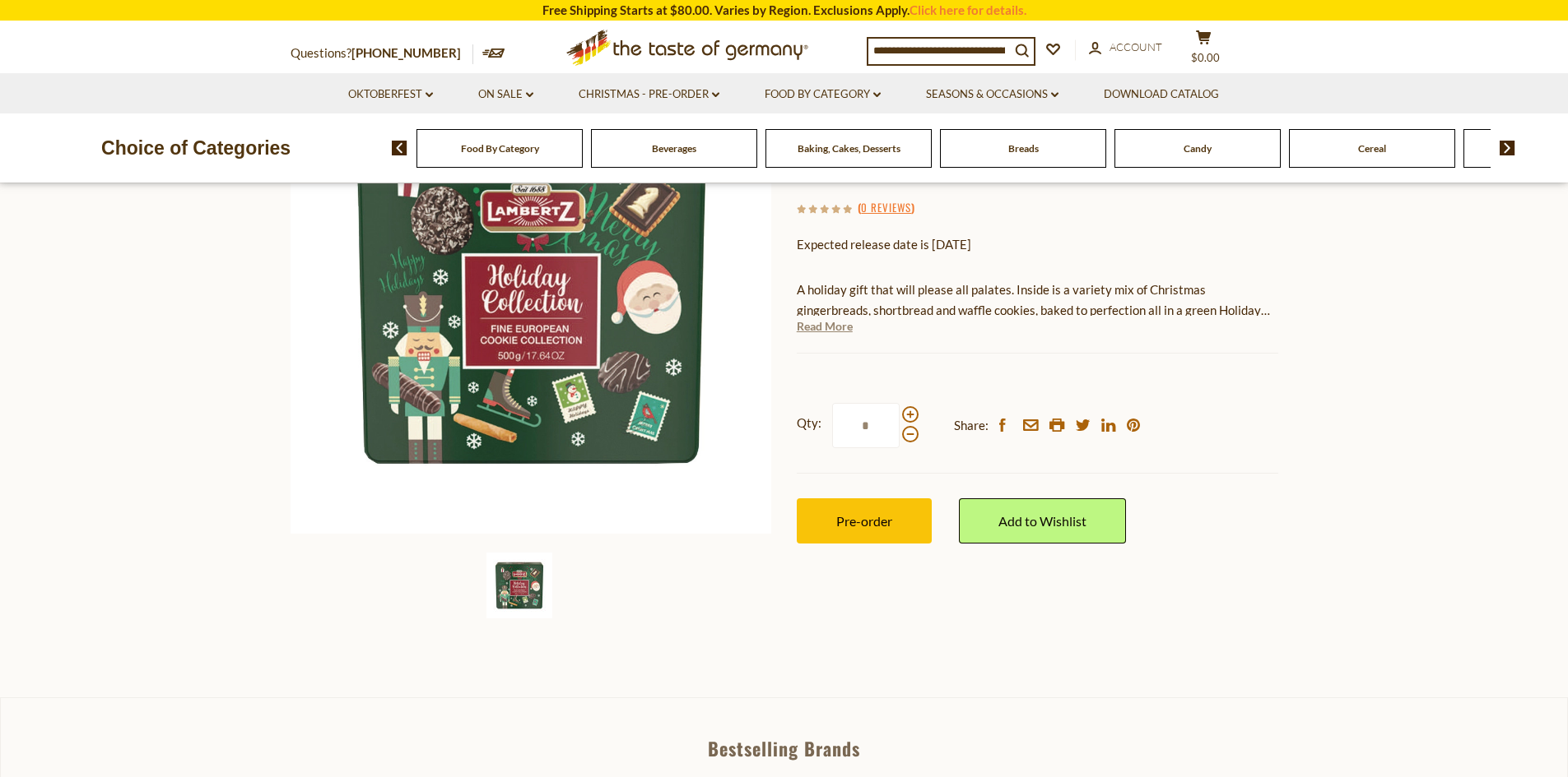
click at [821, 319] on link "Read More" at bounding box center [825, 327] width 56 height 17
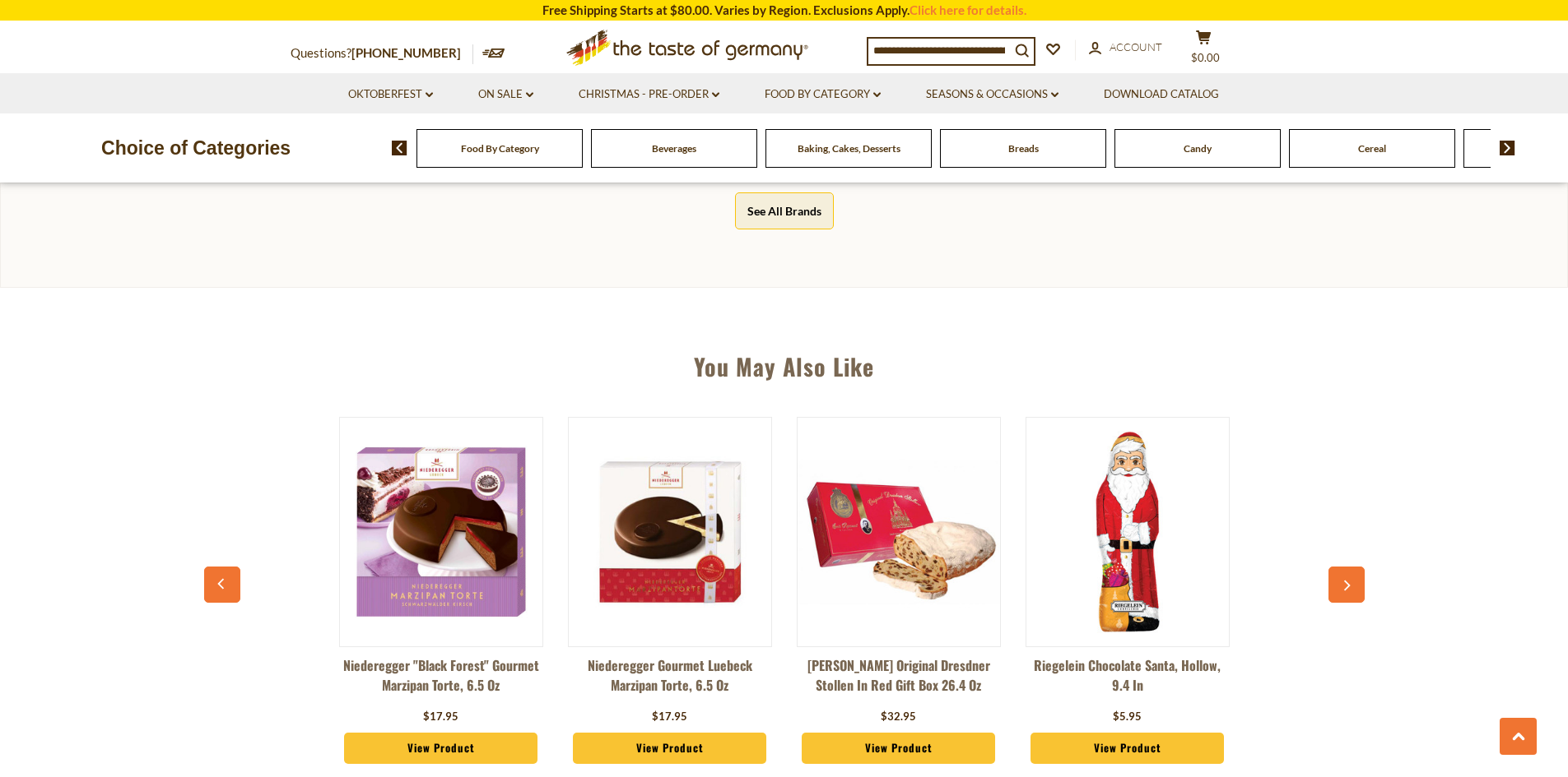
scroll to position [1234, 0]
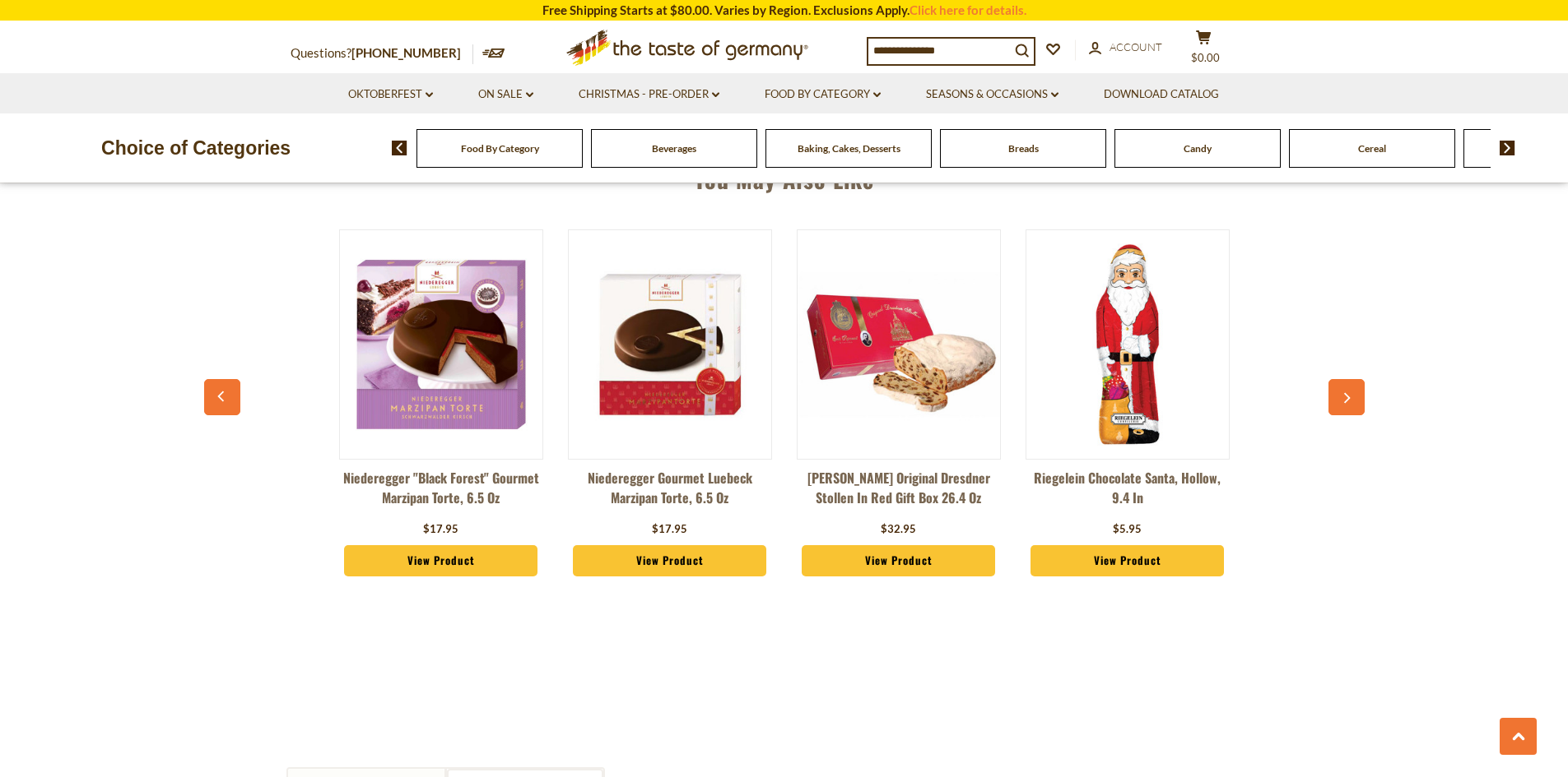
click at [936, 372] on img at bounding box center [898, 344] width 202 height 202
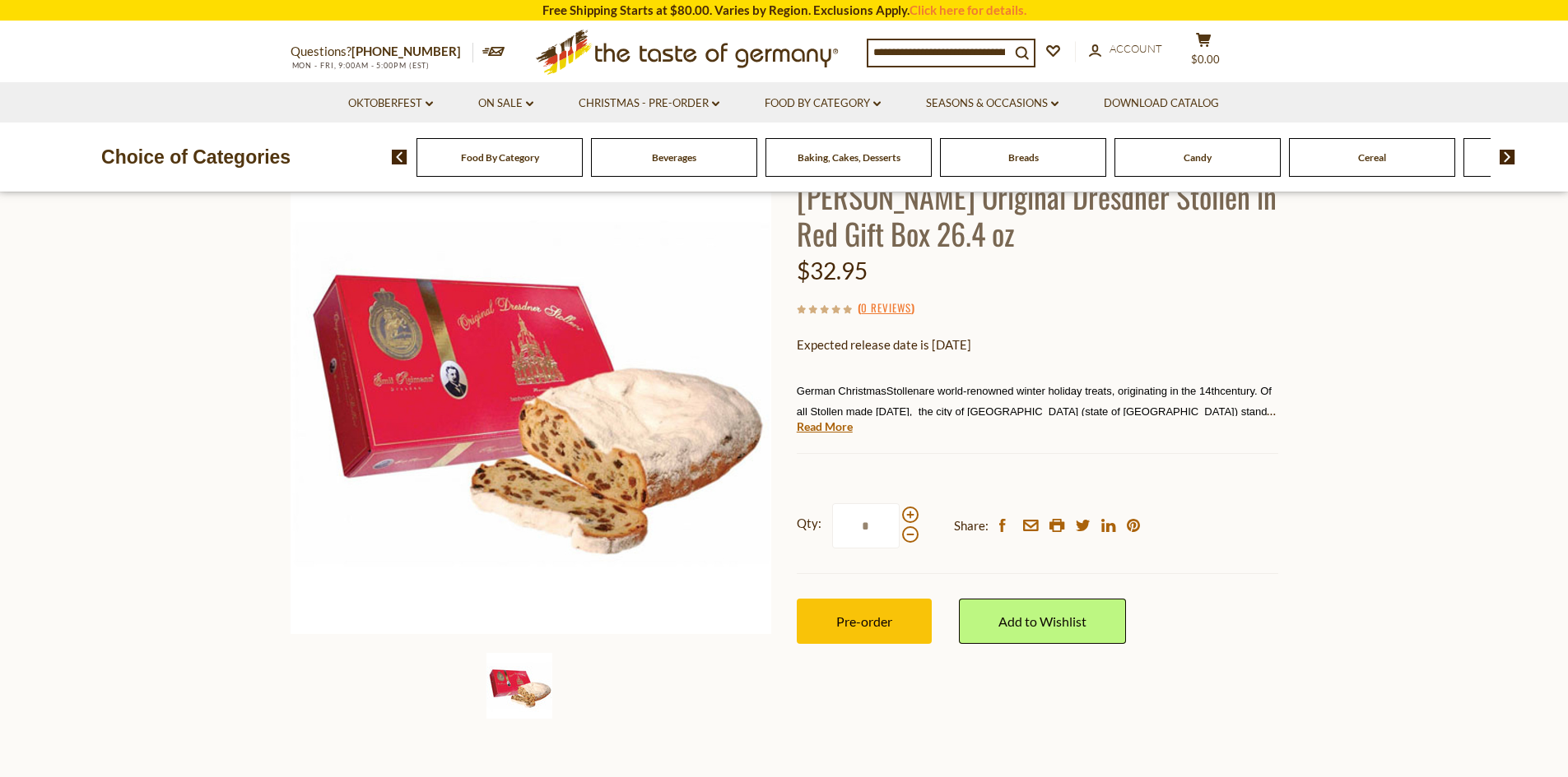
scroll to position [164, 0]
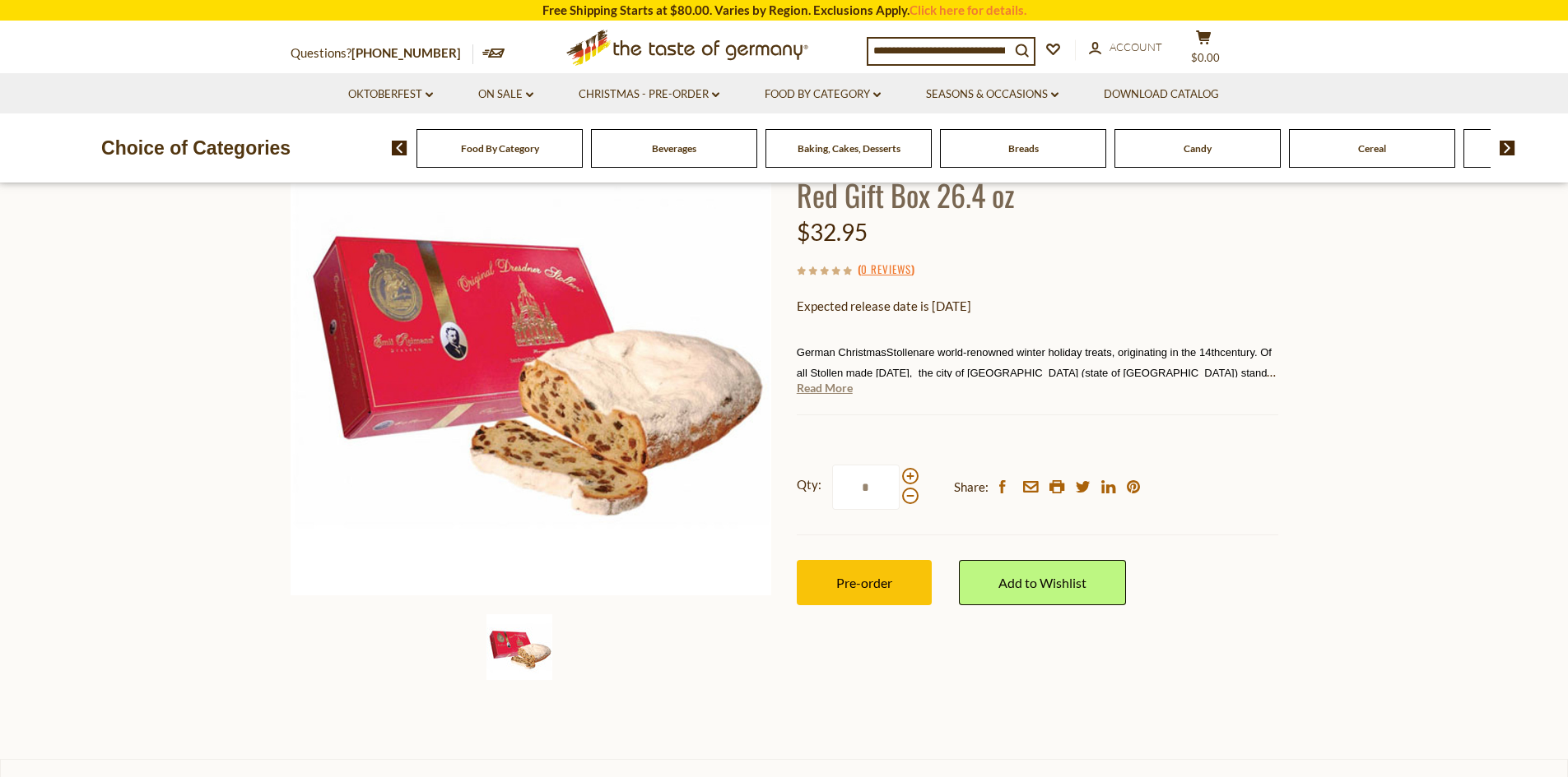
click at [835, 386] on link "Read More" at bounding box center [825, 389] width 56 height 17
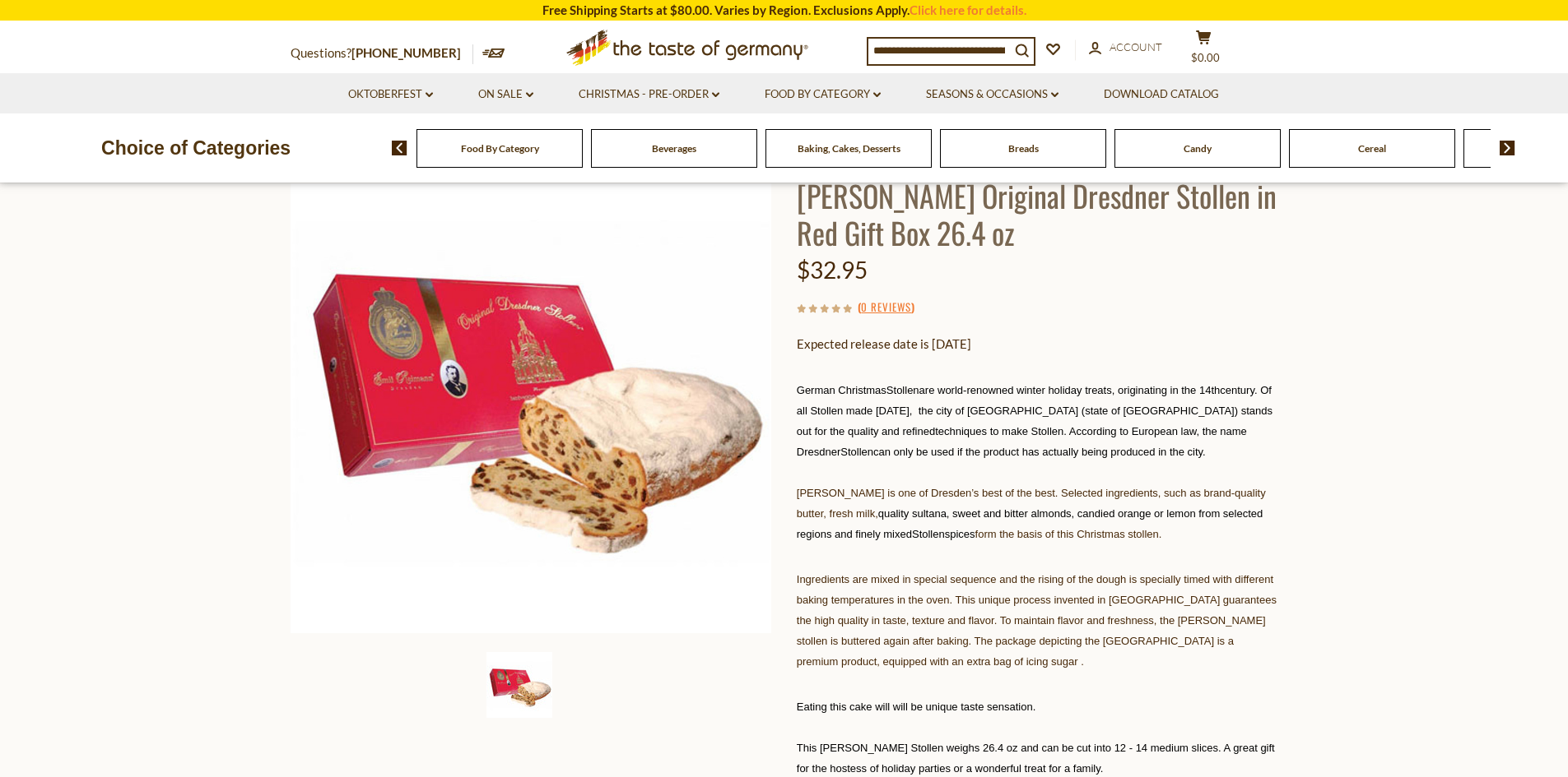
scroll to position [83, 0]
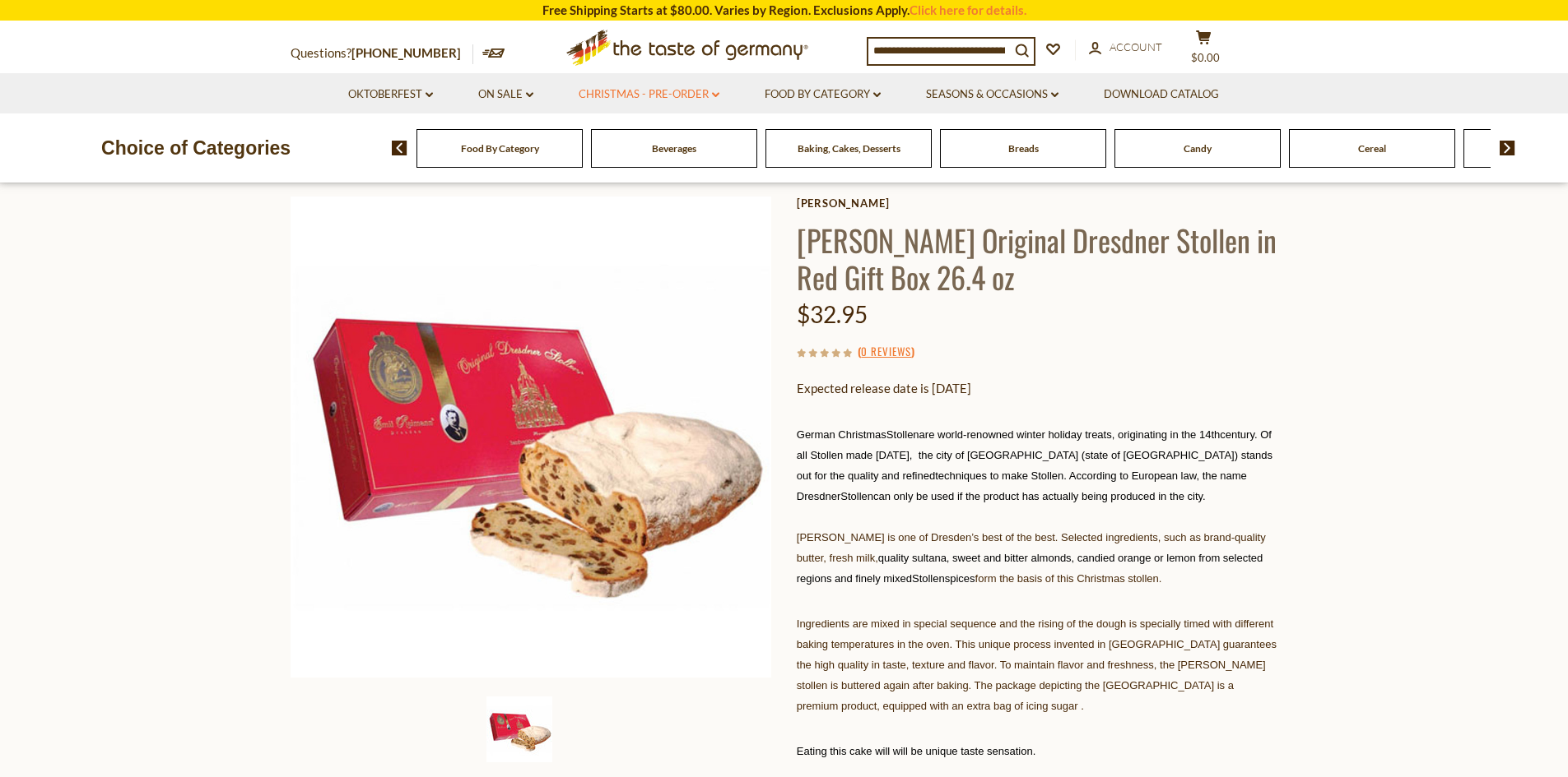
click at [696, 89] on link "Christmas - PRE-ORDER dropdown_arrow" at bounding box center [650, 94] width 141 height 18
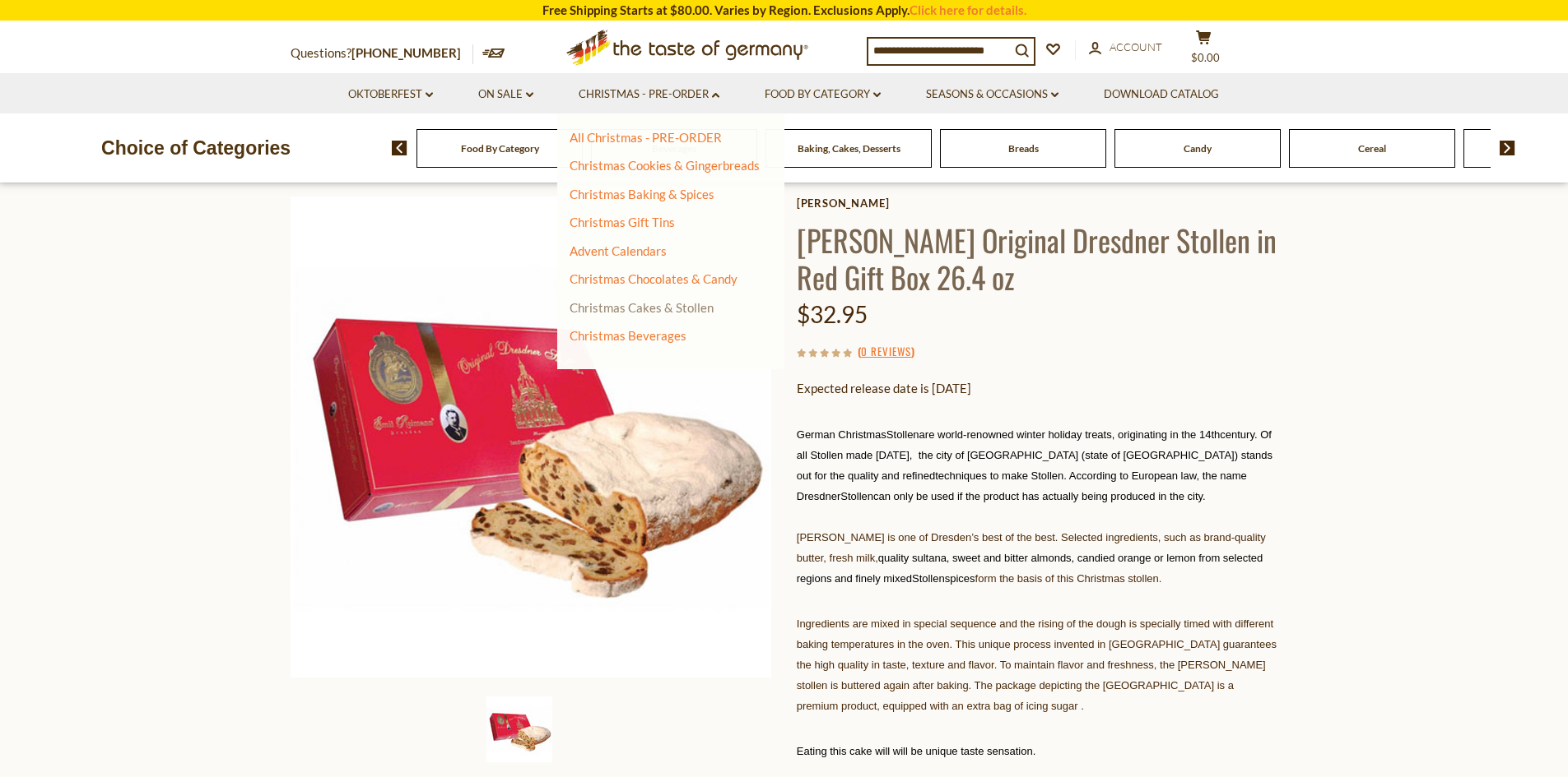
click at [645, 306] on link "Christmas Cakes & Stollen" at bounding box center [641, 308] width 144 height 15
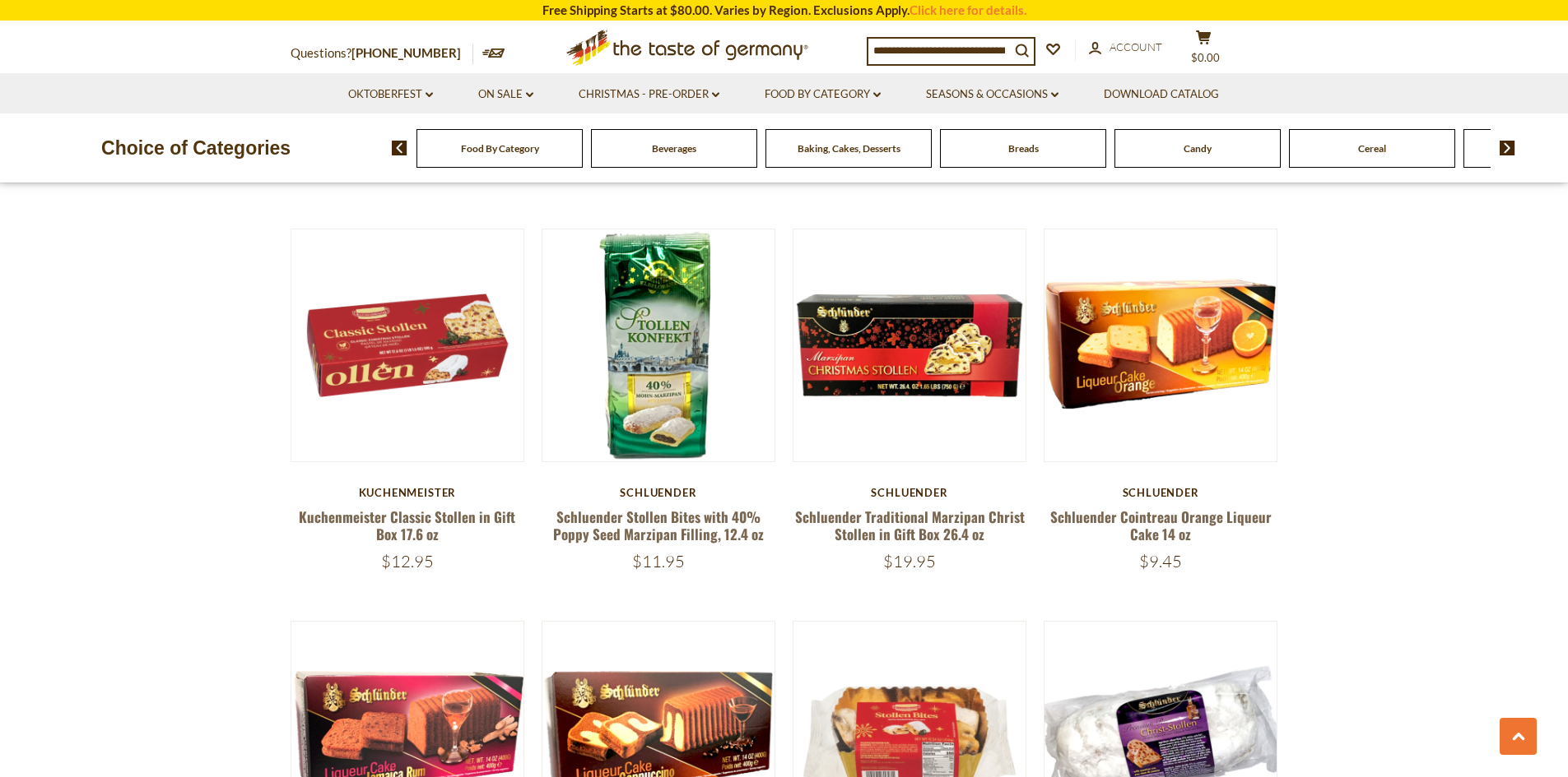
scroll to position [2139, 0]
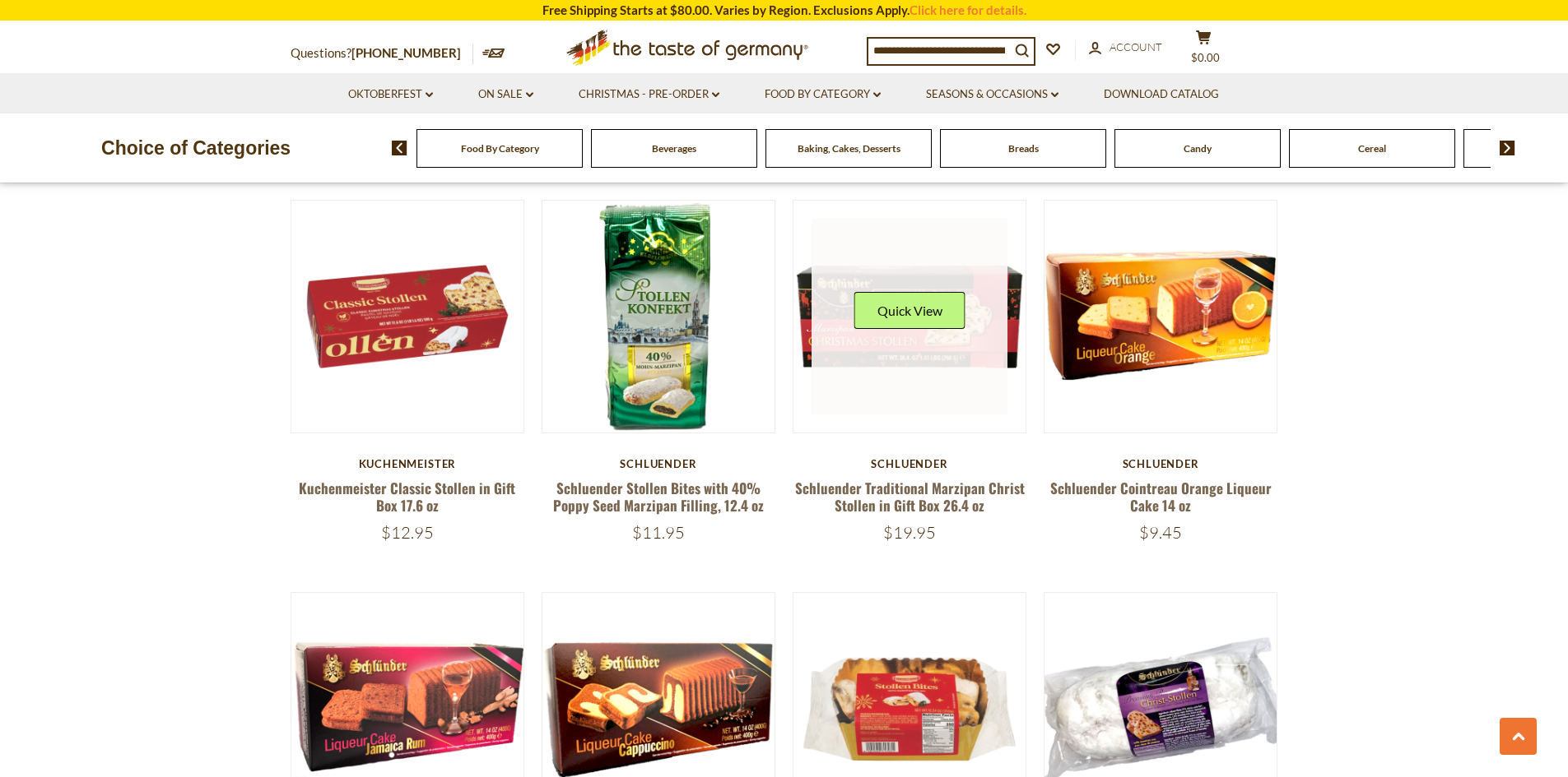
click at [883, 341] on link at bounding box center [909, 317] width 196 height 195
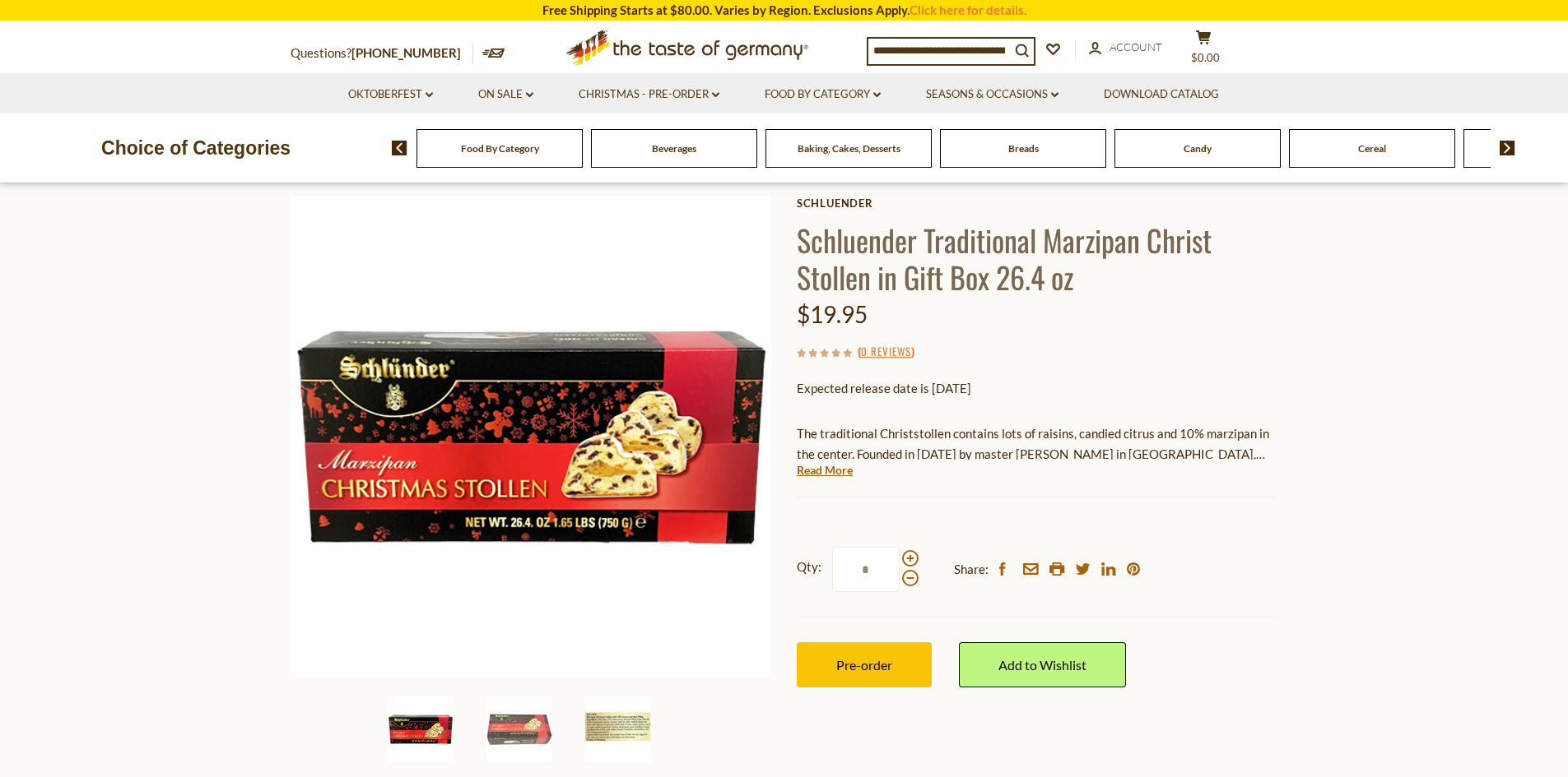
scroll to position [164, 0]
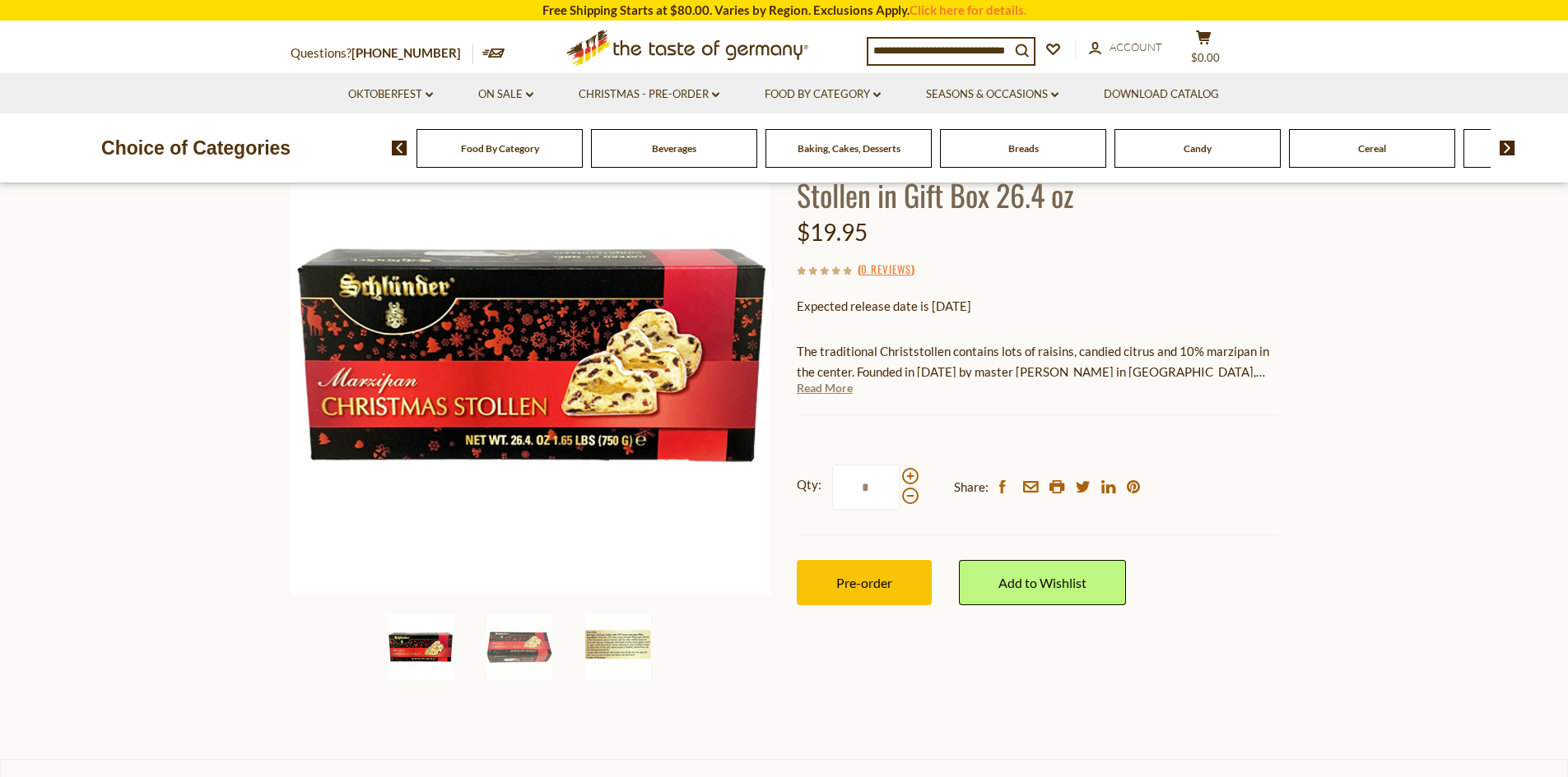
click at [825, 388] on link "Read More" at bounding box center [825, 389] width 56 height 17
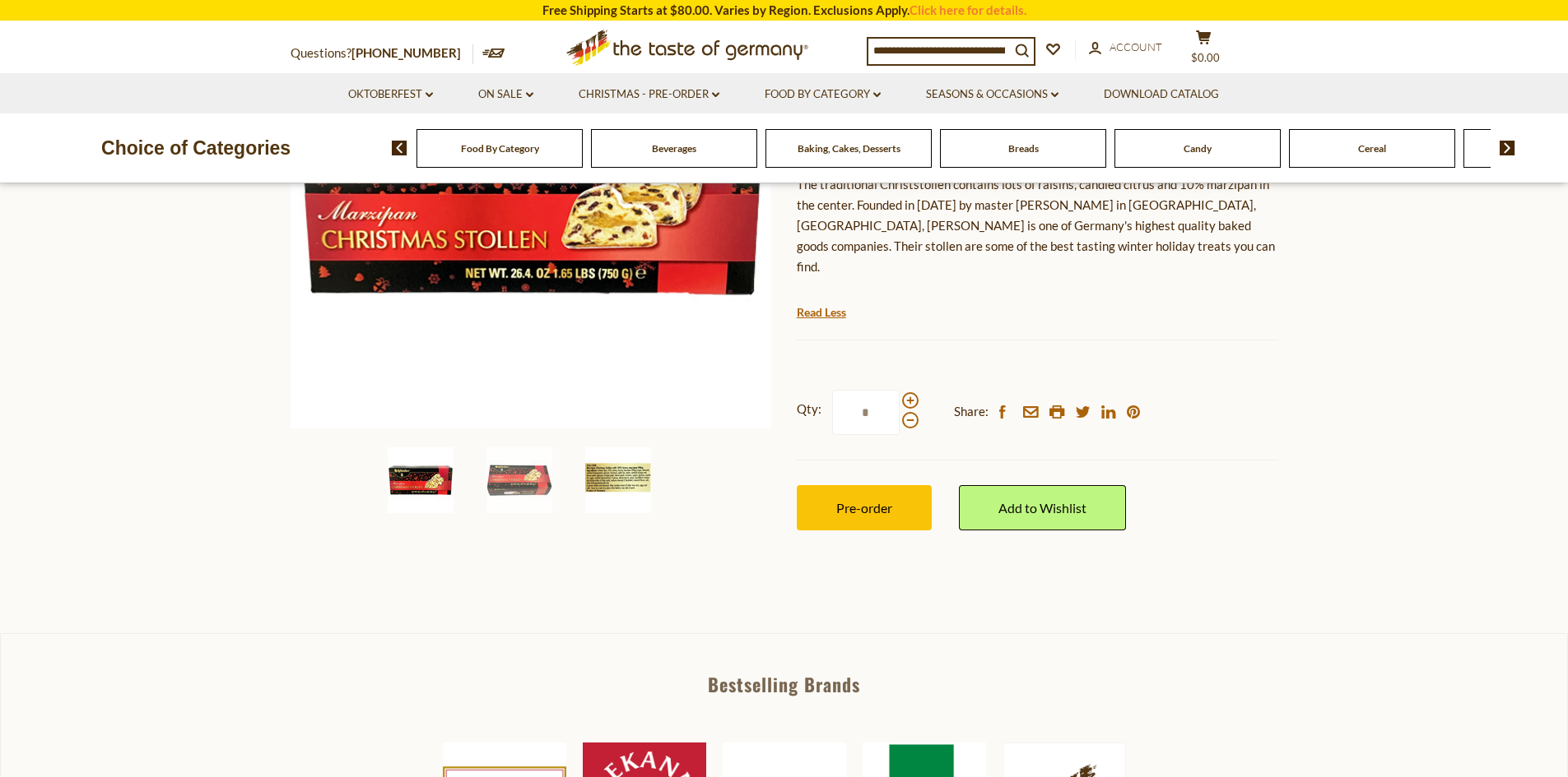
scroll to position [329, 0]
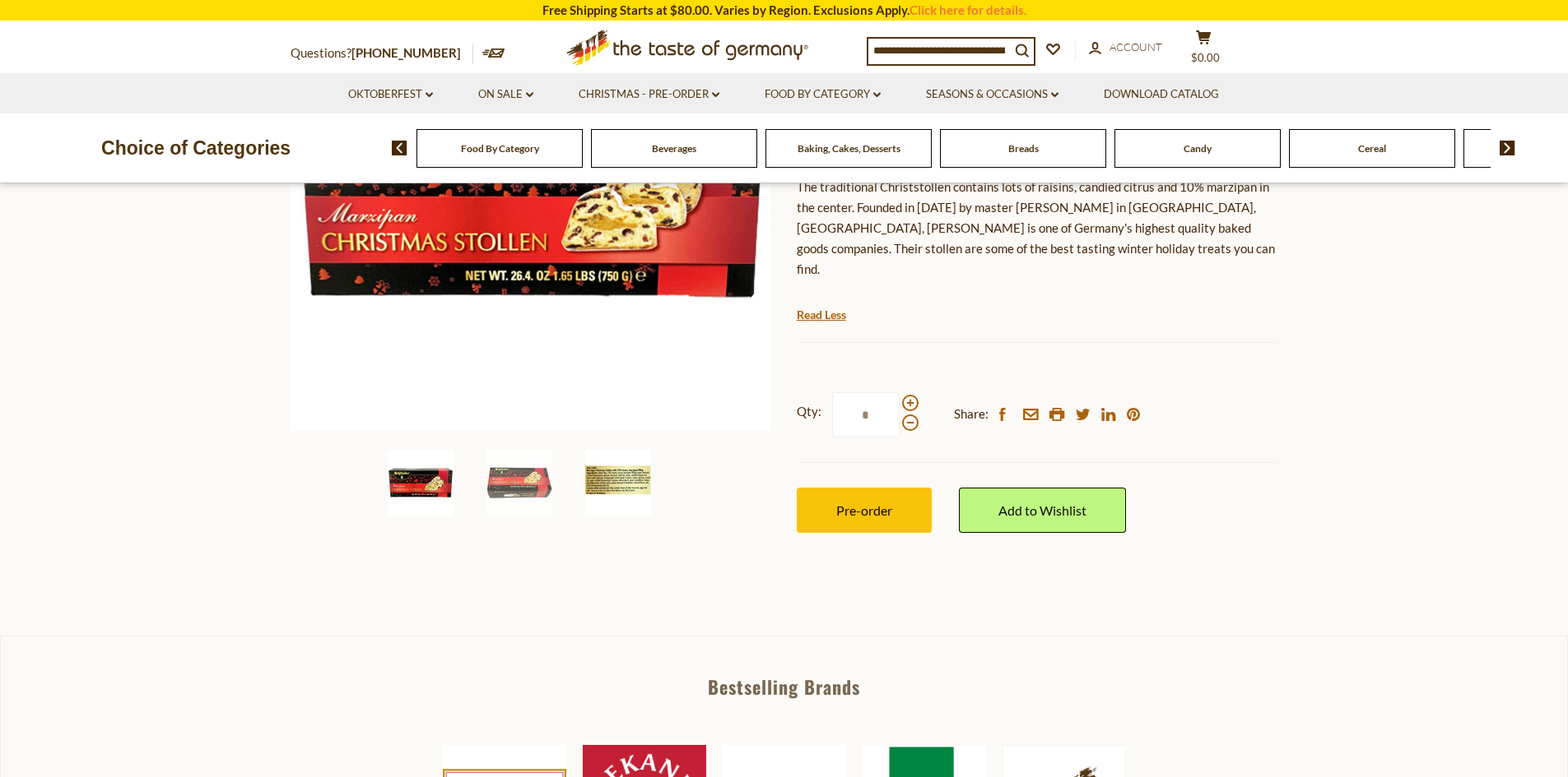
click at [605, 479] on img at bounding box center [619, 483] width 66 height 66
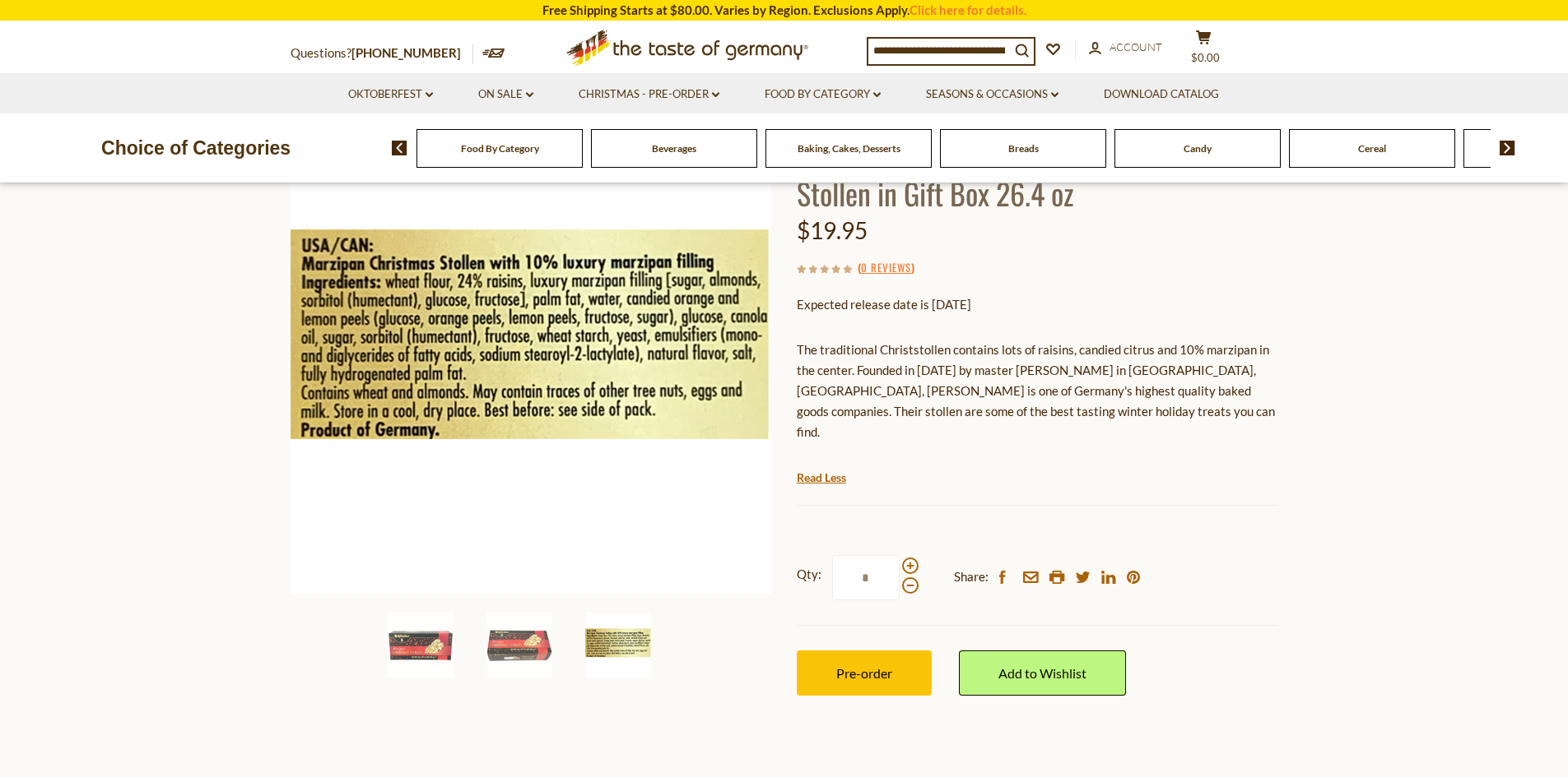
scroll to position [164, 0]
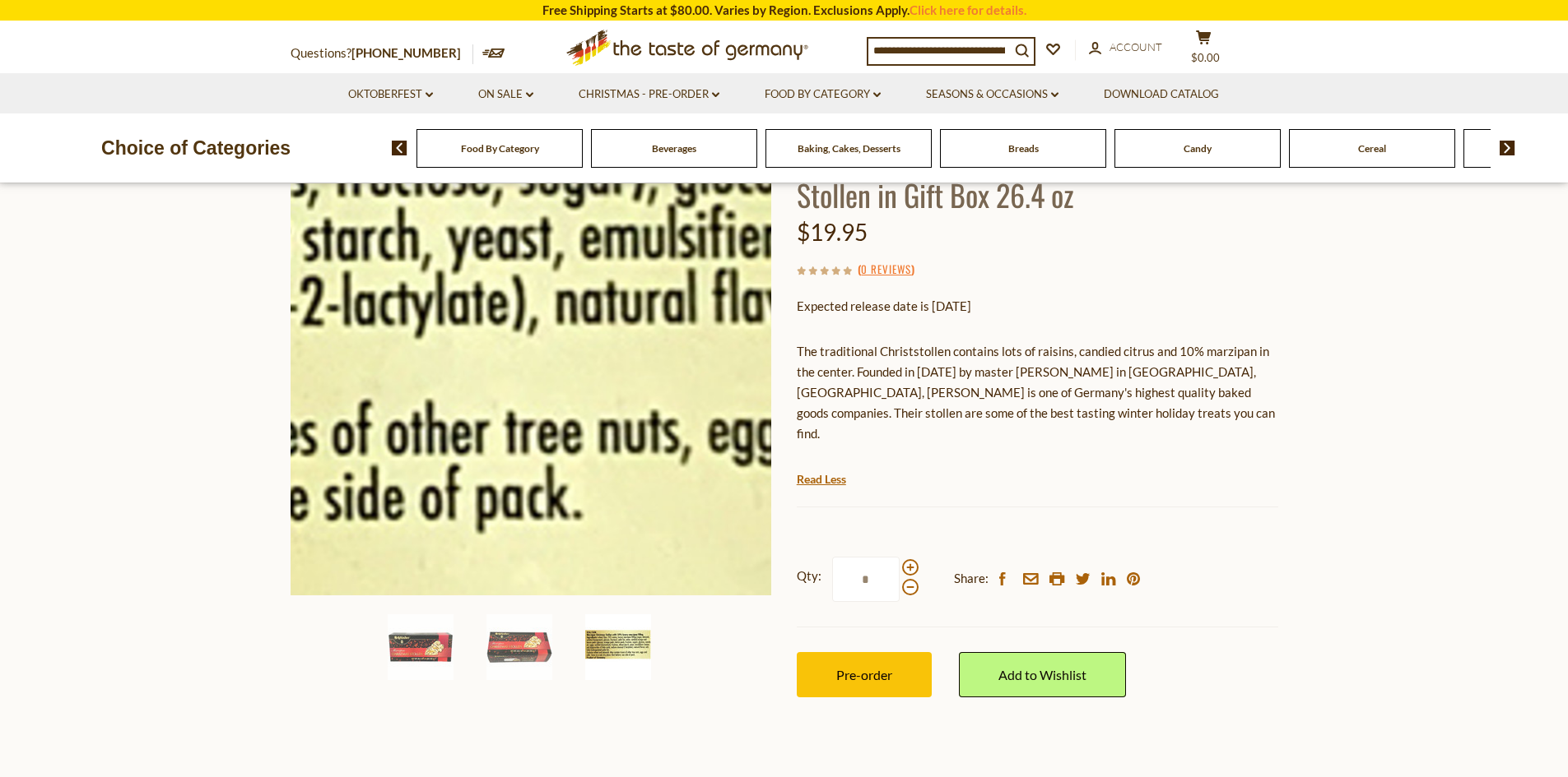
click at [684, 377] on img at bounding box center [531, 355] width 481 height 481
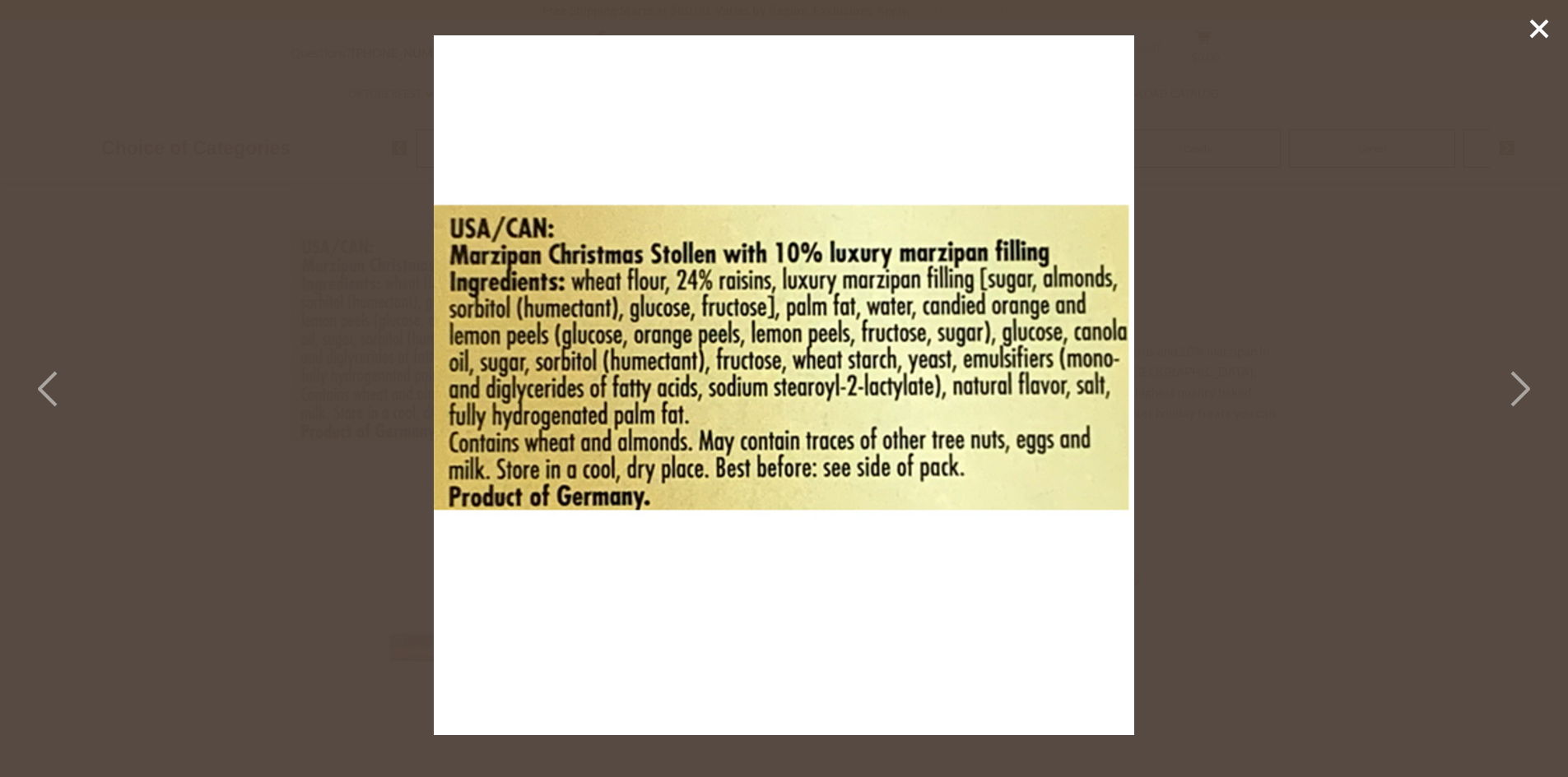
click at [1539, 25] on icon at bounding box center [1539, 29] width 24 height 24
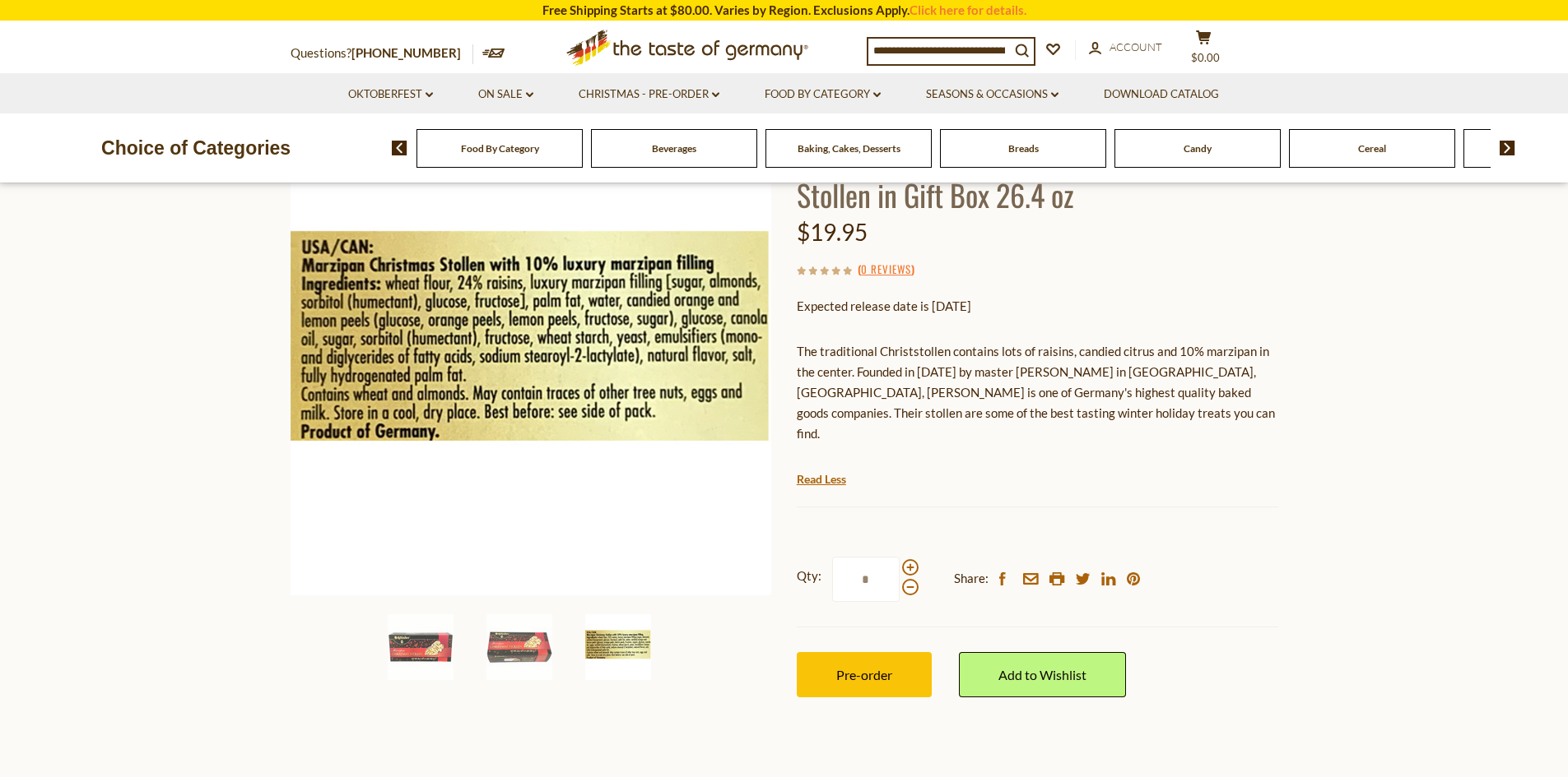
click at [152, 543] on section "Home Christmas - PRE-ORDER Christmas Cakes & Stollen Schluender Traditional Mar…" at bounding box center [784, 413] width 1568 height 771
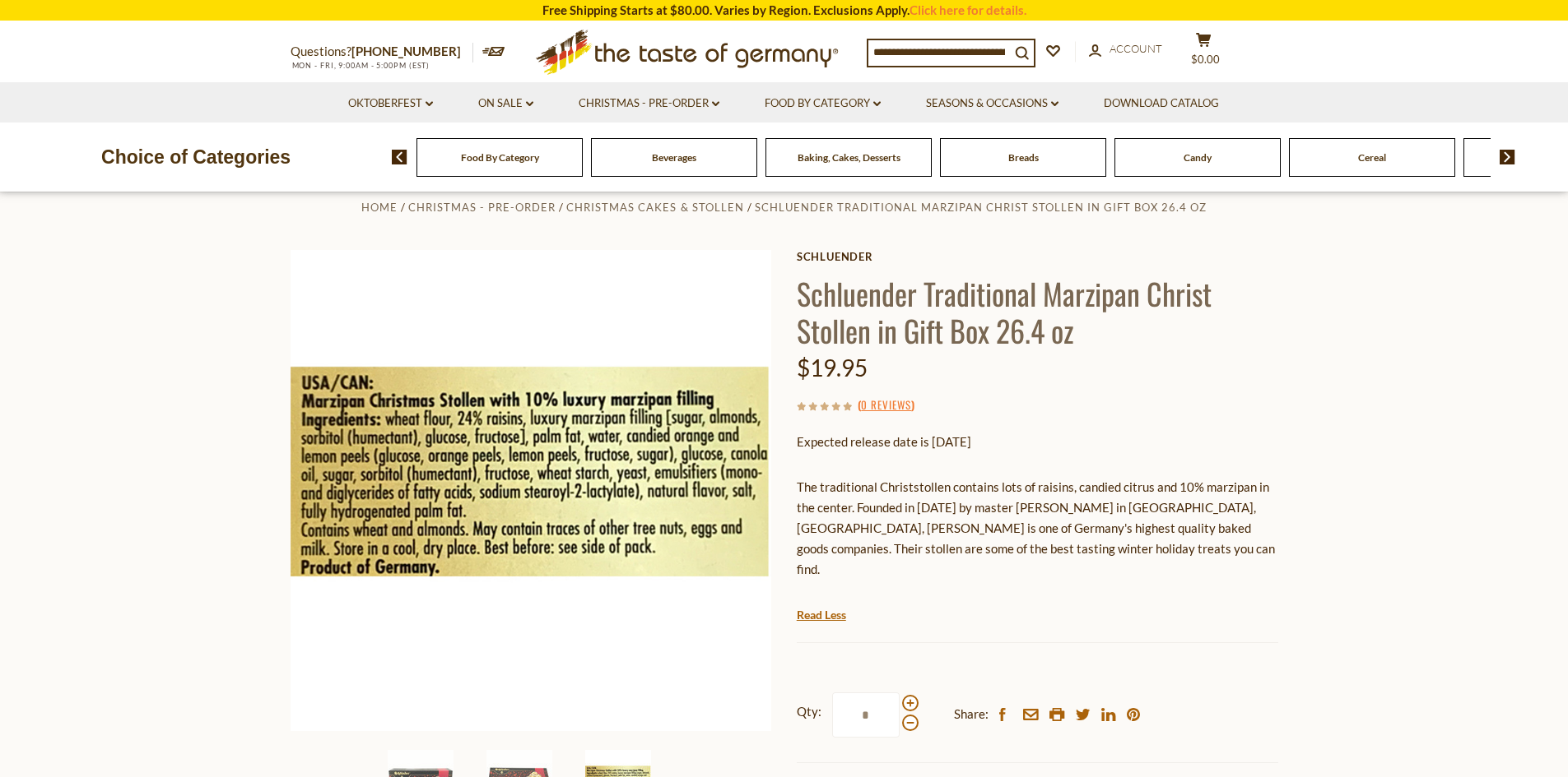
scroll to position [0, 0]
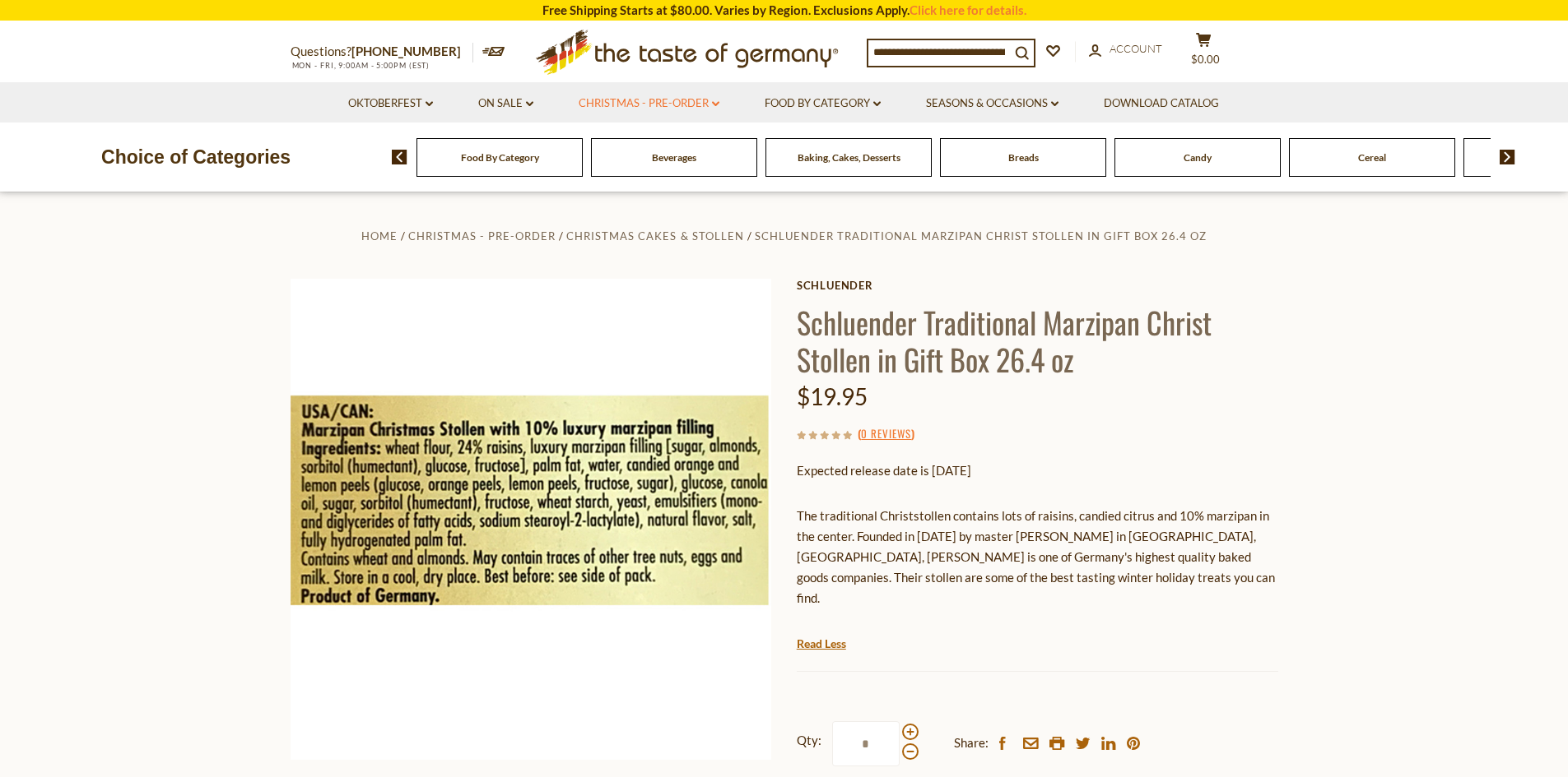
click at [646, 103] on link "Christmas - PRE-ORDER dropdown_arrow" at bounding box center [650, 103] width 141 height 18
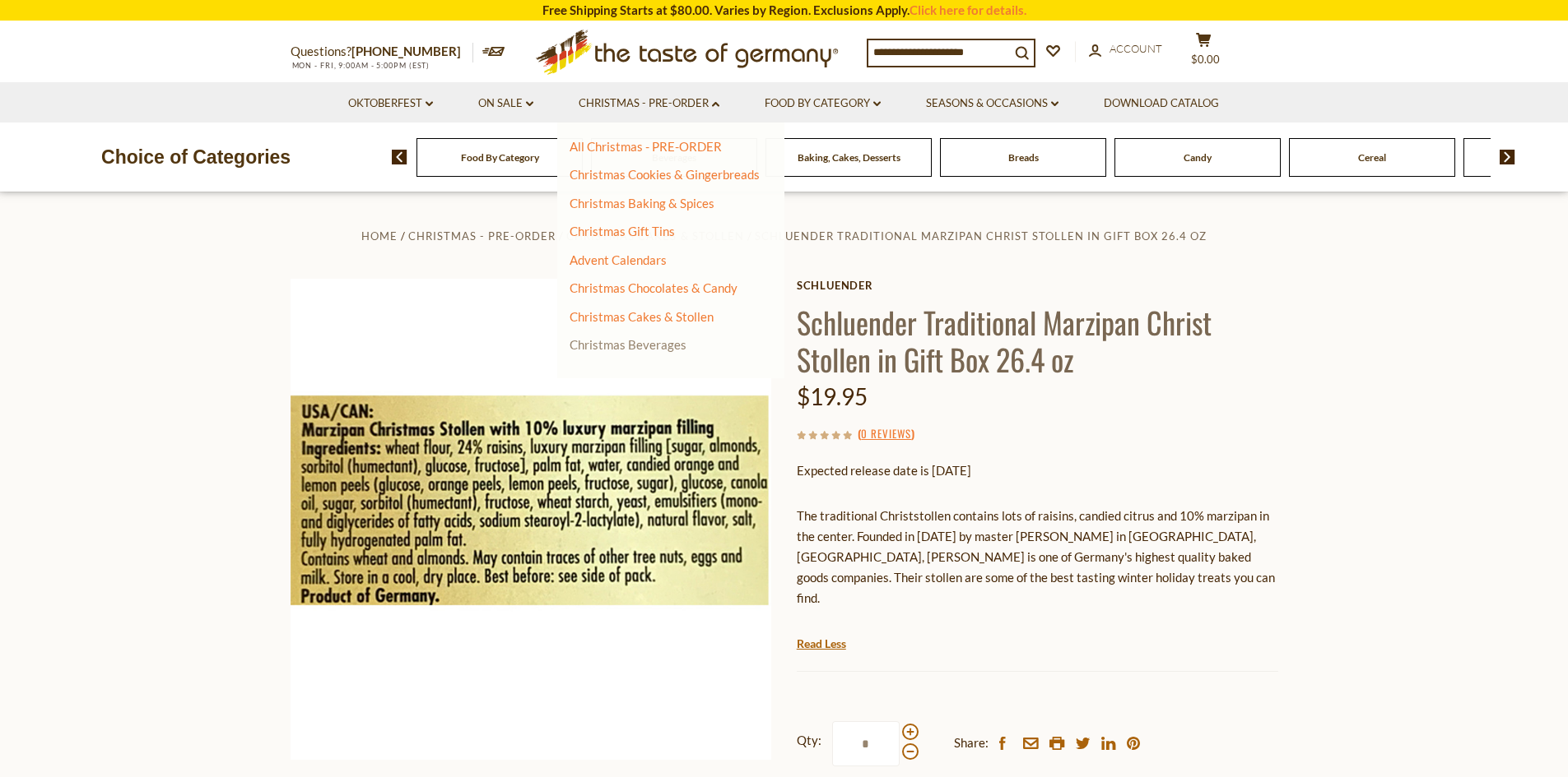
click at [627, 343] on link "Christmas Beverages" at bounding box center [628, 345] width 117 height 15
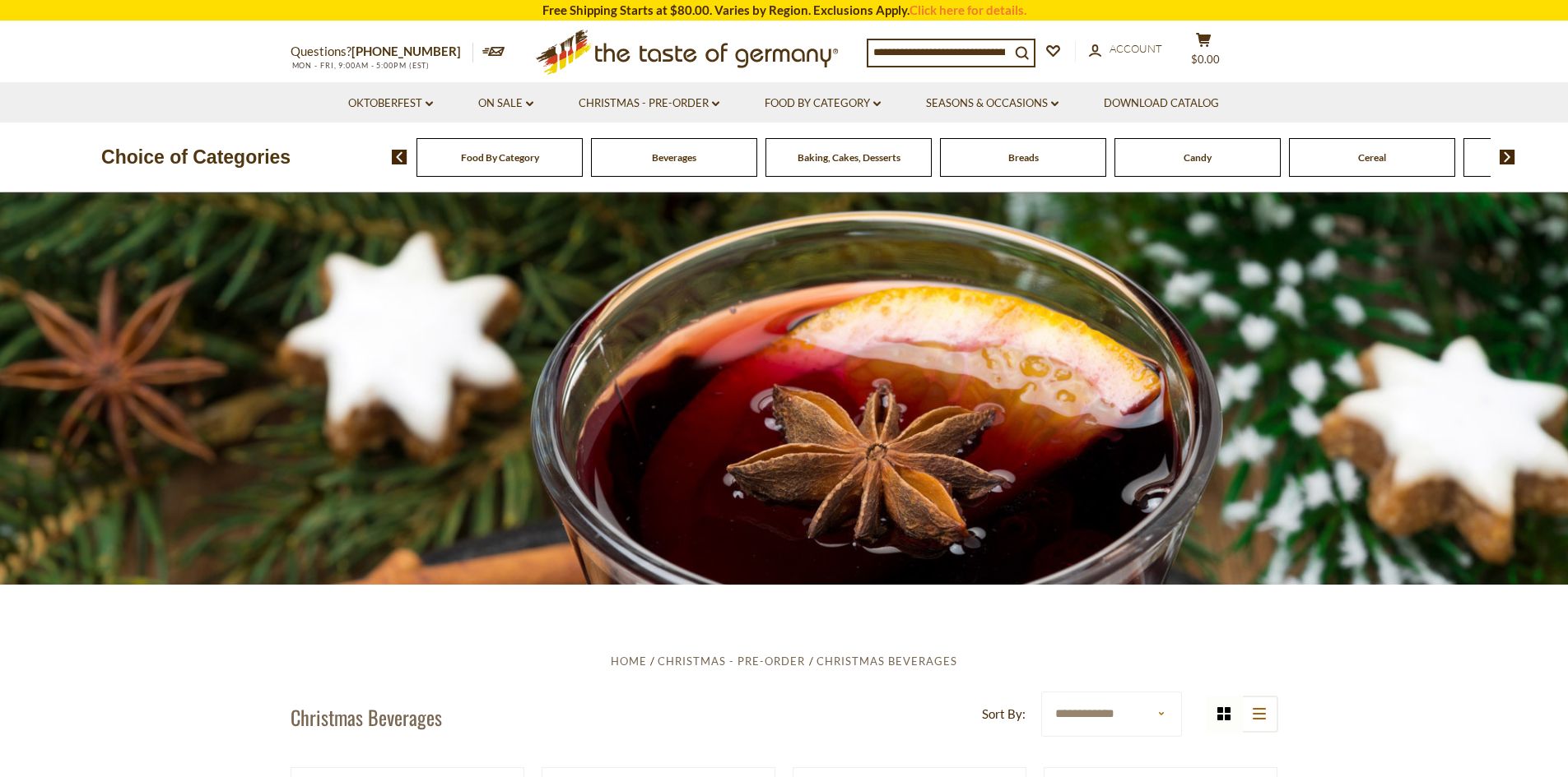
click at [583, 168] on div "Breads" at bounding box center [499, 157] width 166 height 39
click at [1017, 159] on span "Breads" at bounding box center [1024, 157] width 30 height 12
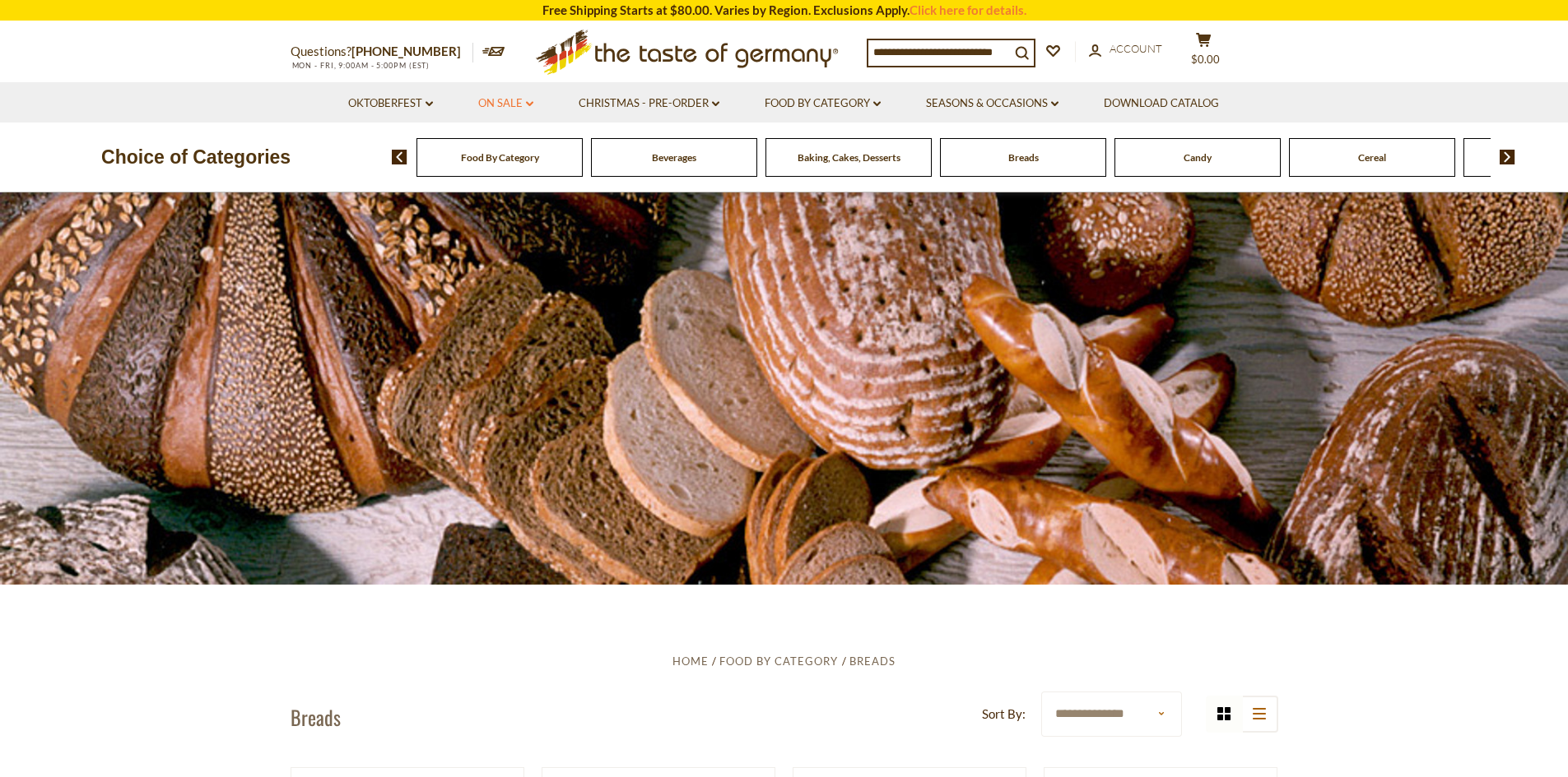
click at [512, 101] on link "On Sale dropdown_arrow" at bounding box center [506, 103] width 55 height 18
click at [496, 148] on link "All On Sale" at bounding box center [498, 147] width 59 height 15
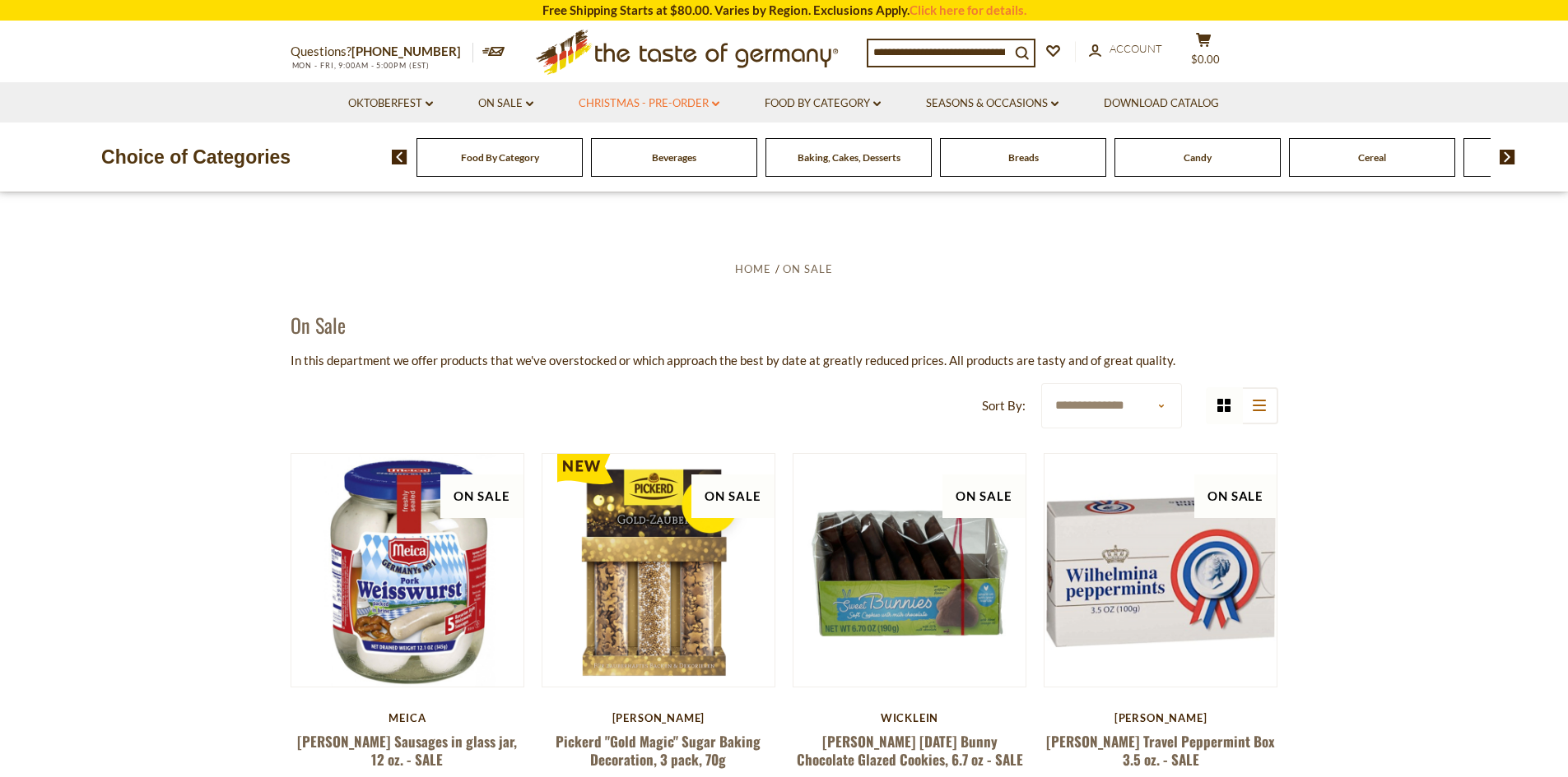
click at [667, 101] on link "Christmas - PRE-ORDER dropdown_arrow" at bounding box center [650, 103] width 141 height 18
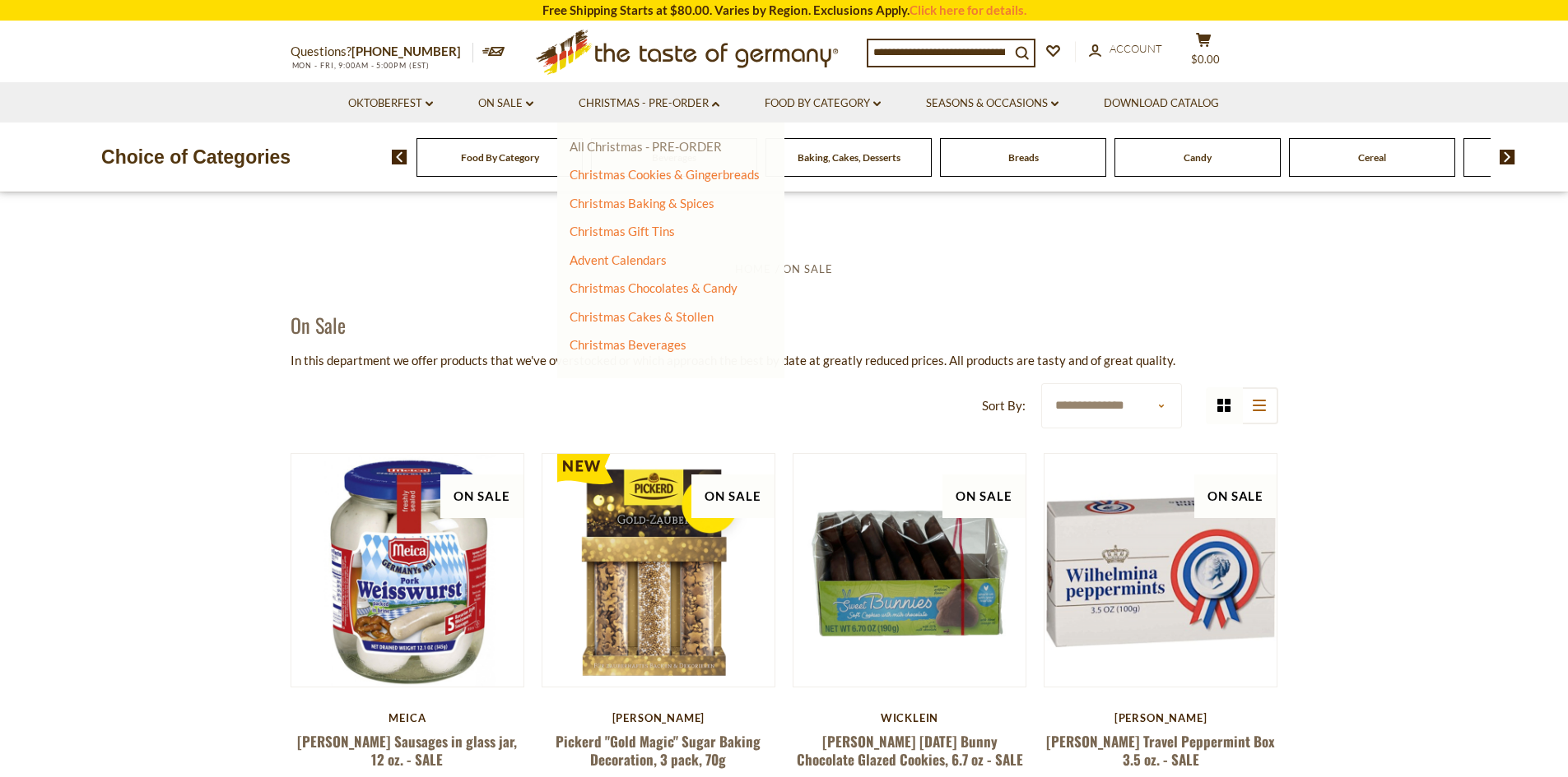
click at [641, 146] on link "All Christmas - PRE-ORDER" at bounding box center [646, 147] width 152 height 15
